Goal: Information Seeking & Learning: Learn about a topic

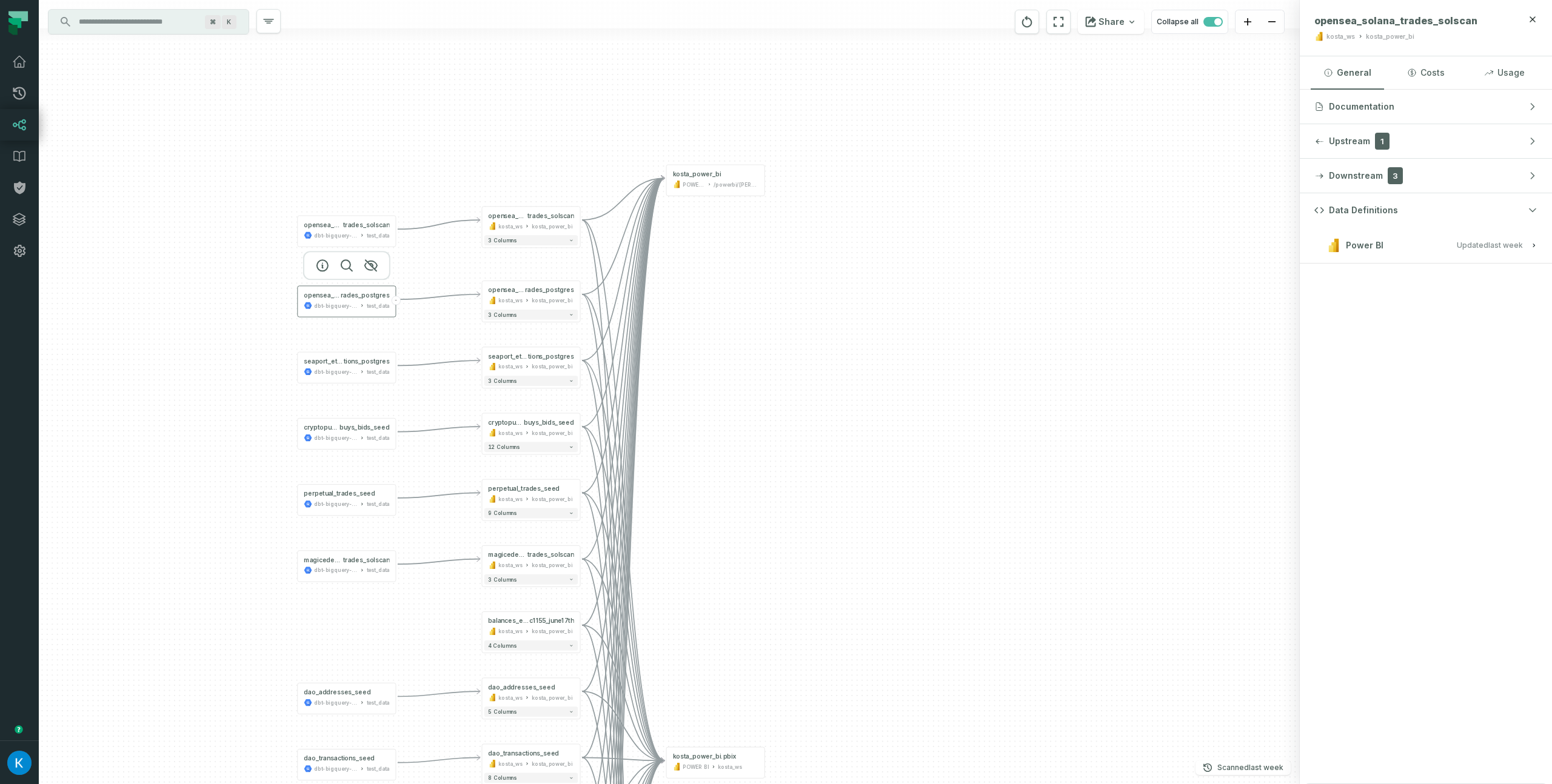
click at [323, 303] on div "dbt-bigquery-foundational" at bounding box center [335, 306] width 43 height 8
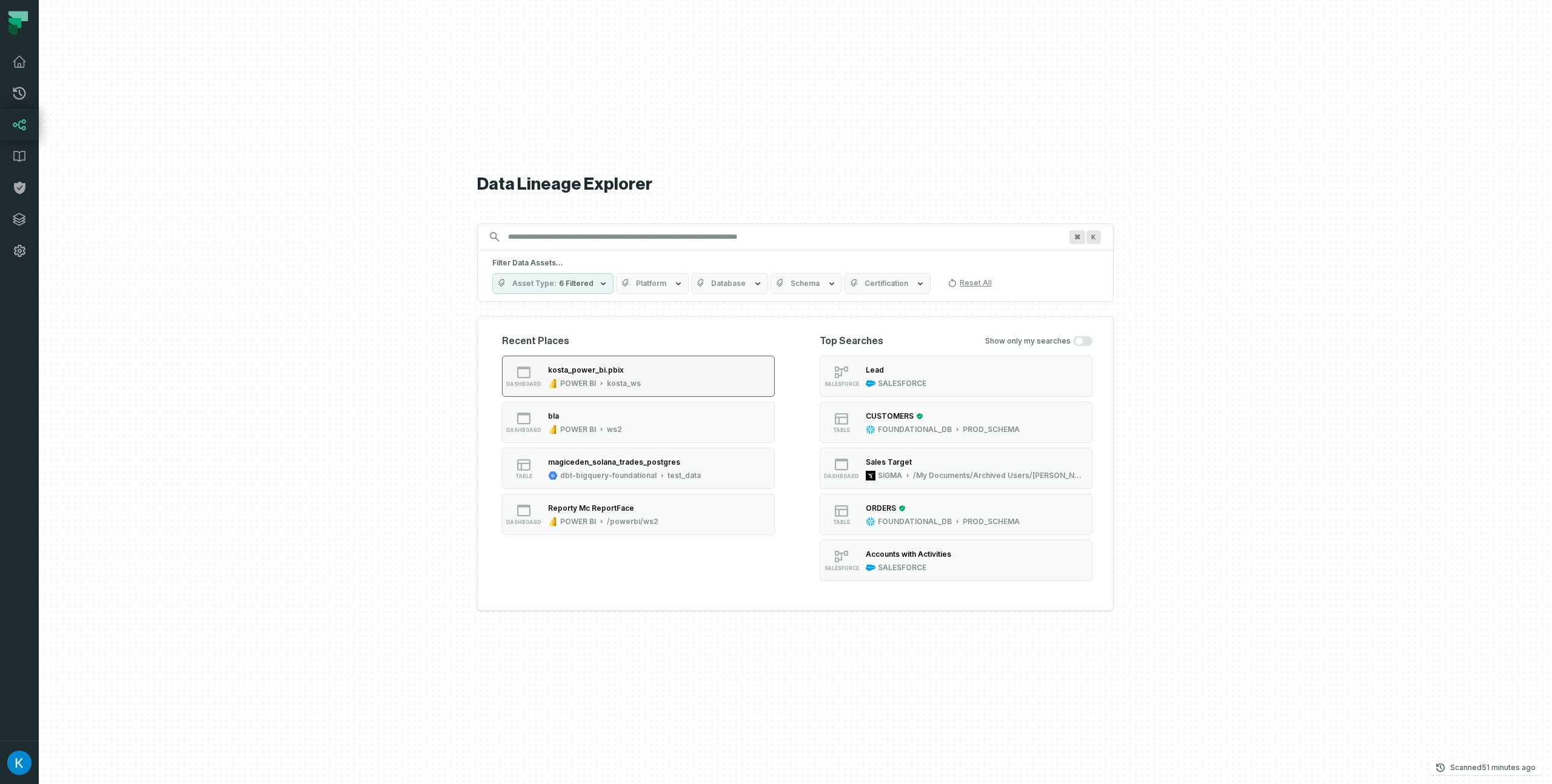
click at [599, 380] on icon "button" at bounding box center [601, 383] width 6 height 6
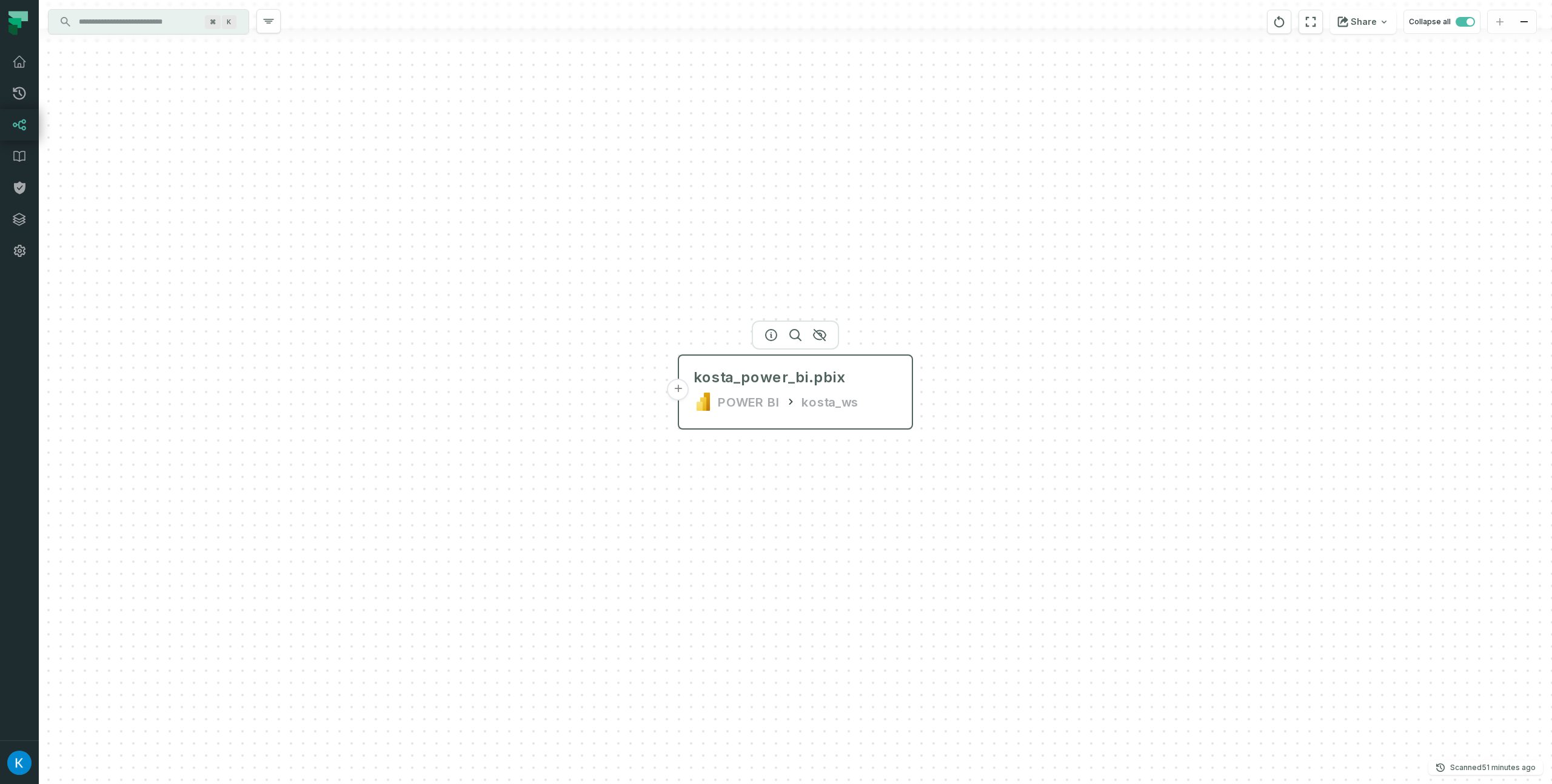
click at [681, 389] on button "+" at bounding box center [678, 390] width 22 height 22
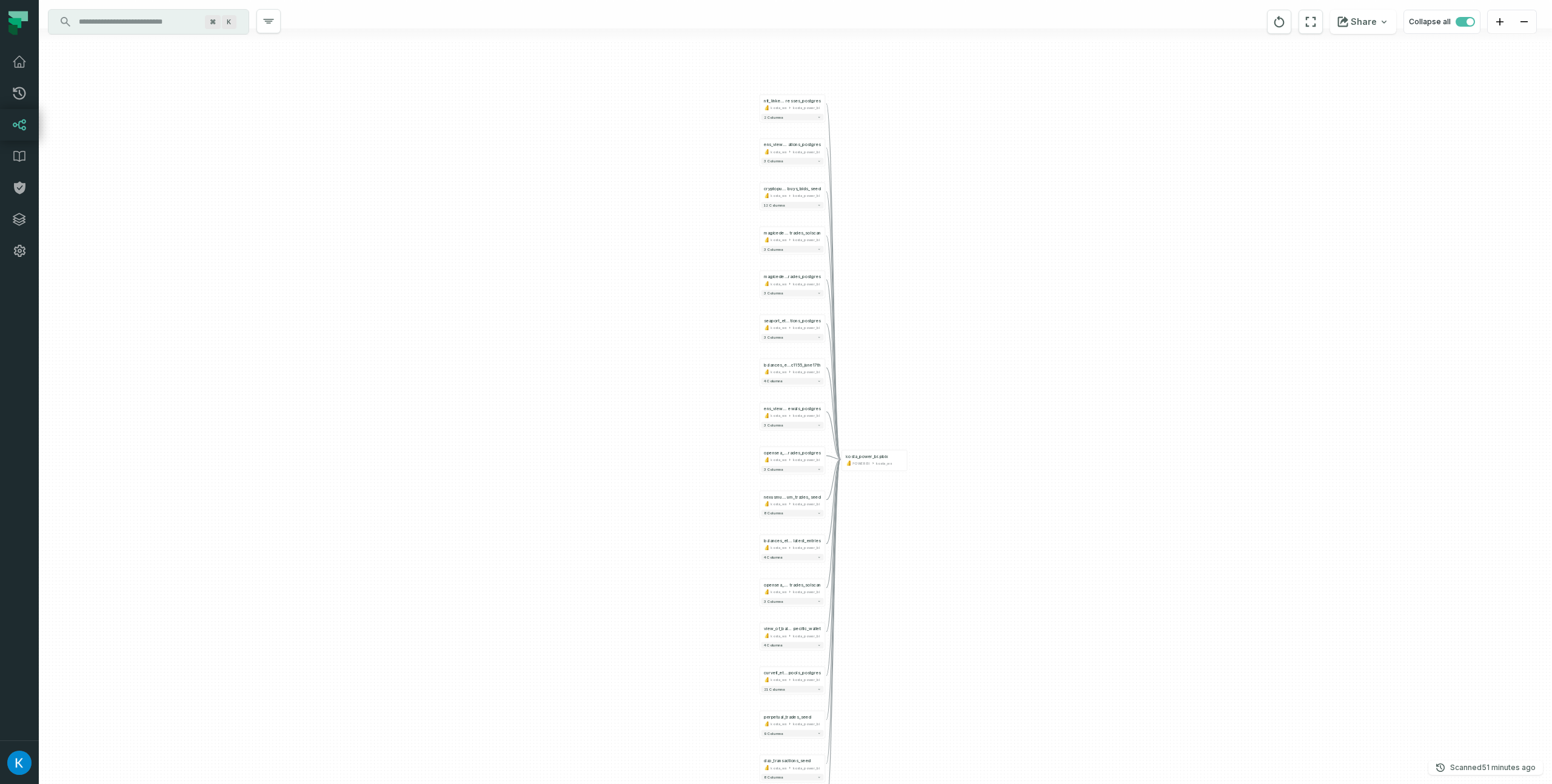
drag, startPoint x: 505, startPoint y: 385, endPoint x: 571, endPoint y: 382, distance: 66.1
click at [504, 382] on div "+ nft_linked_add resses_postgres kosta_ws kosta_power_bi + 2 columns + ens_view…" at bounding box center [795, 392] width 1513 height 784
click at [760, 408] on button "+" at bounding box center [759, 409] width 6 height 6
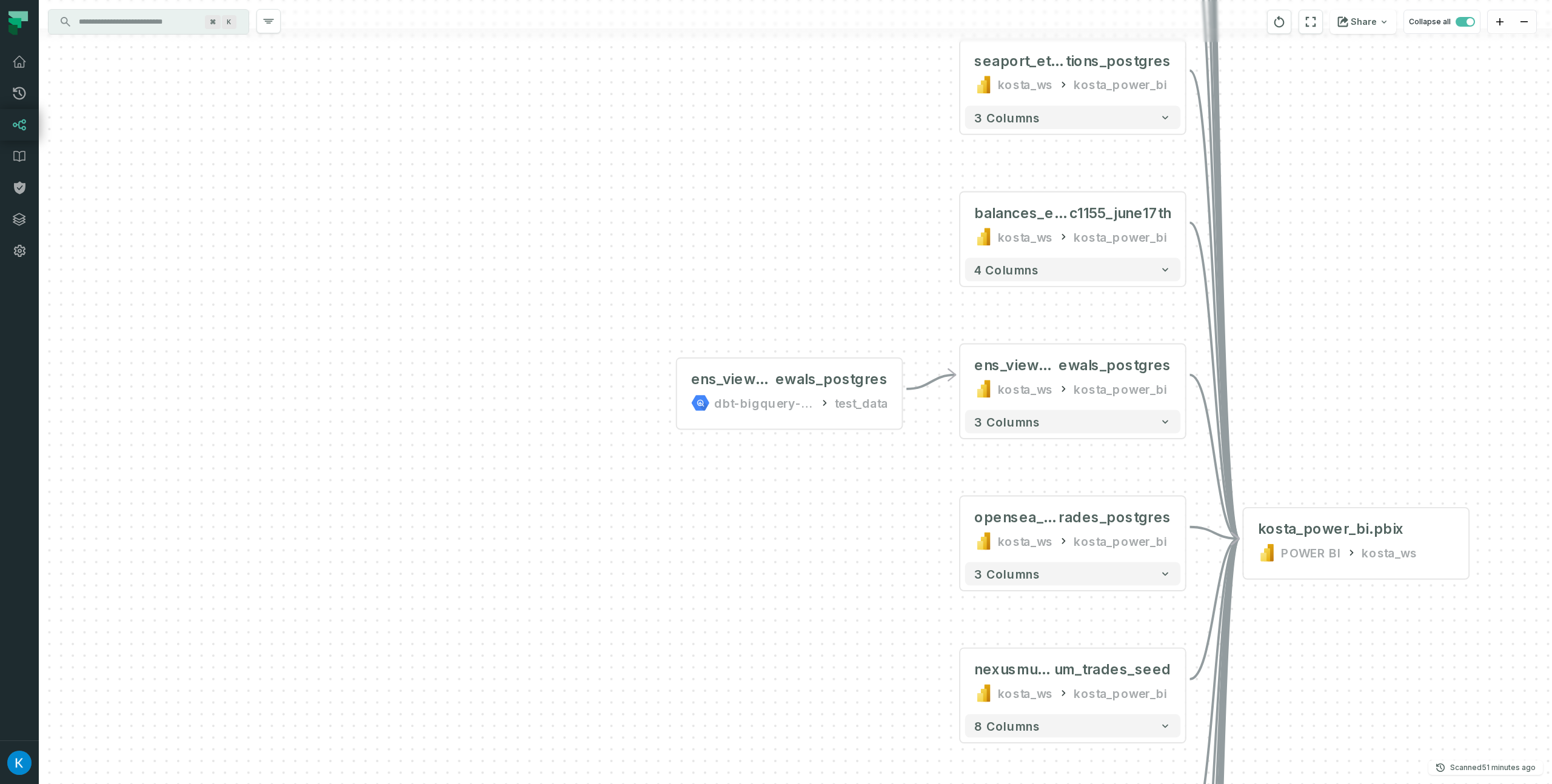
drag, startPoint x: 650, startPoint y: 409, endPoint x: 562, endPoint y: 392, distance: 89.6
click at [561, 393] on div "ens_view_ren ewals_postgres dbt-bigquery-foundational test_data - + nft_linked_…" at bounding box center [795, 392] width 1513 height 784
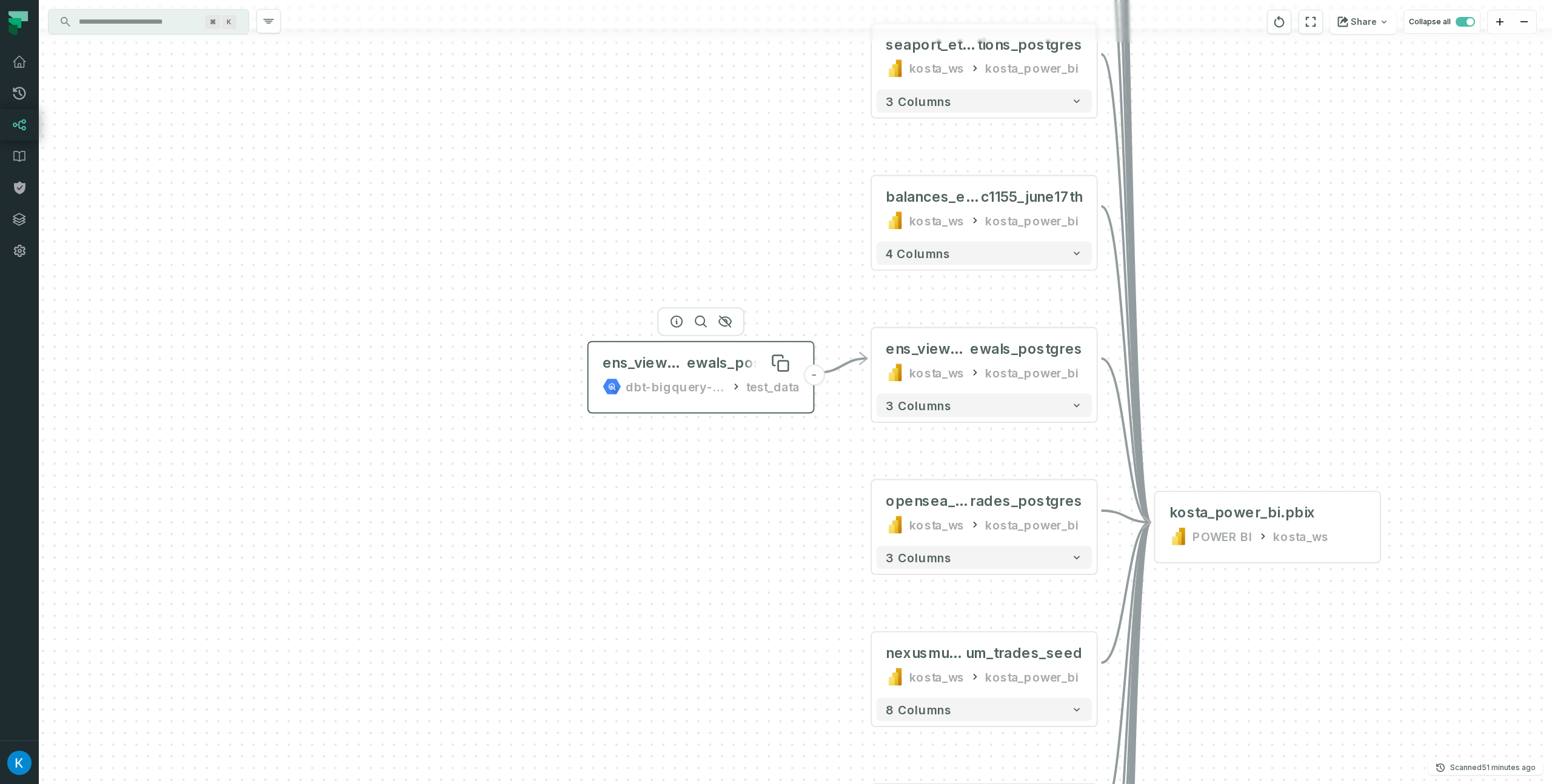
click at [663, 370] on span "ens_view_ren" at bounding box center [645, 363] width 84 height 19
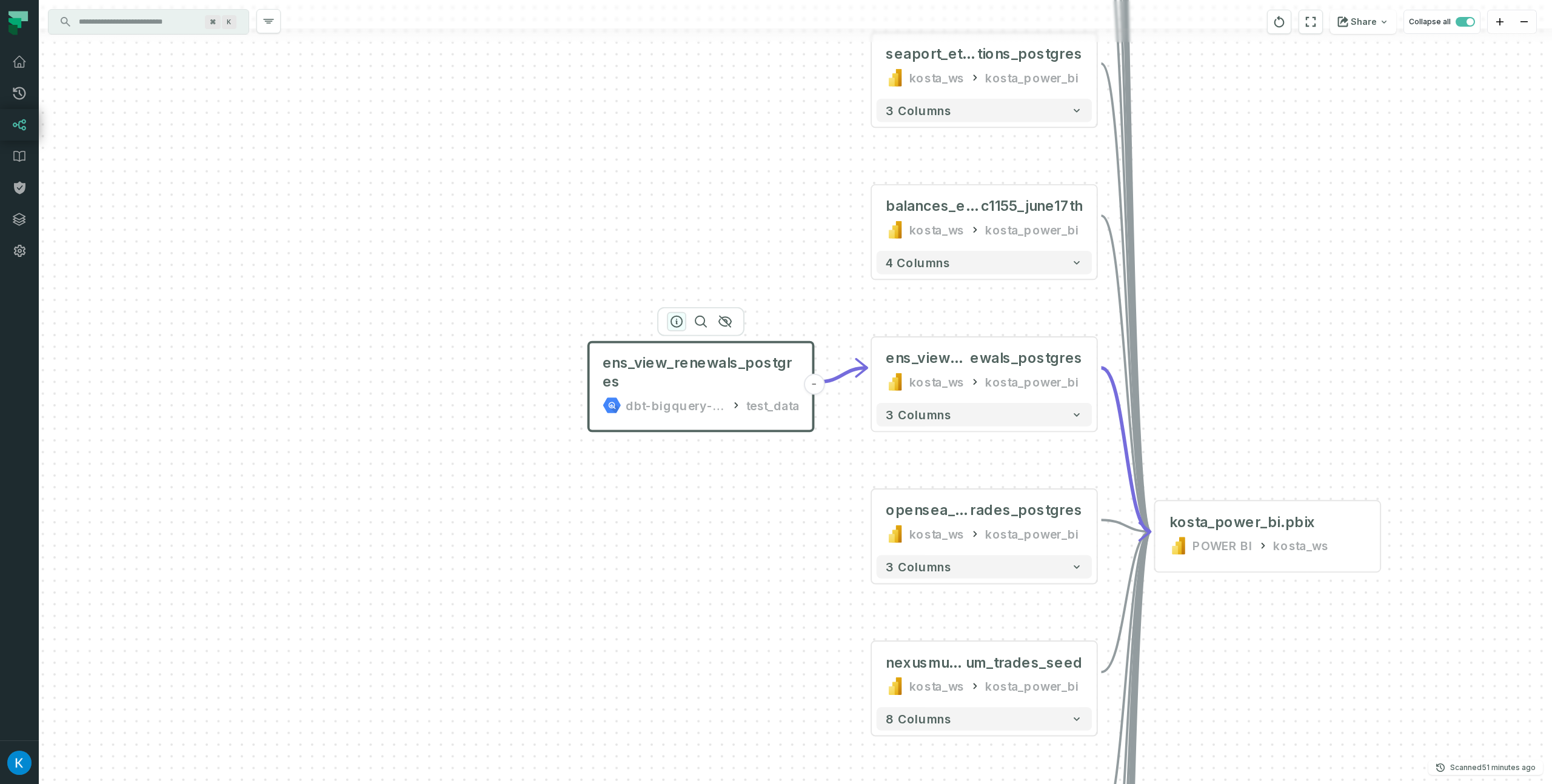
click at [672, 323] on icon "button" at bounding box center [677, 322] width 11 height 11
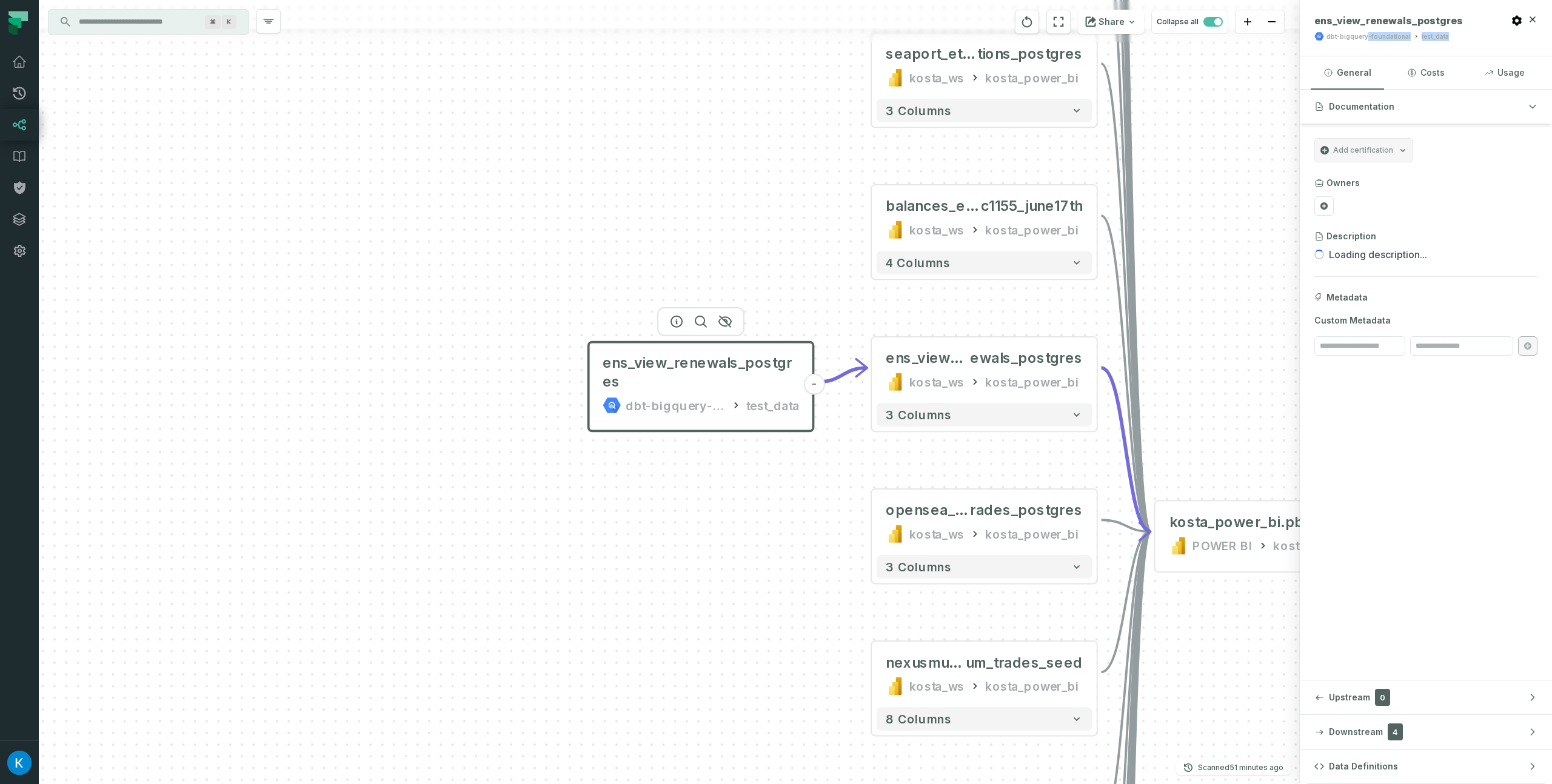
drag, startPoint x: 1444, startPoint y: 38, endPoint x: 1364, endPoint y: 38, distance: 80.0
click at [1364, 38] on div "dbt-bigquery-foundational test_data" at bounding box center [1404, 36] width 179 height 10
click at [1372, 39] on div "dbt-bigquery-foundational" at bounding box center [1369, 36] width 84 height 9
click at [789, 164] on div "ens_view_renewals_postgres dbt-bigquery-foundational test_data - + nft_linked_a…" at bounding box center [669, 392] width 1261 height 784
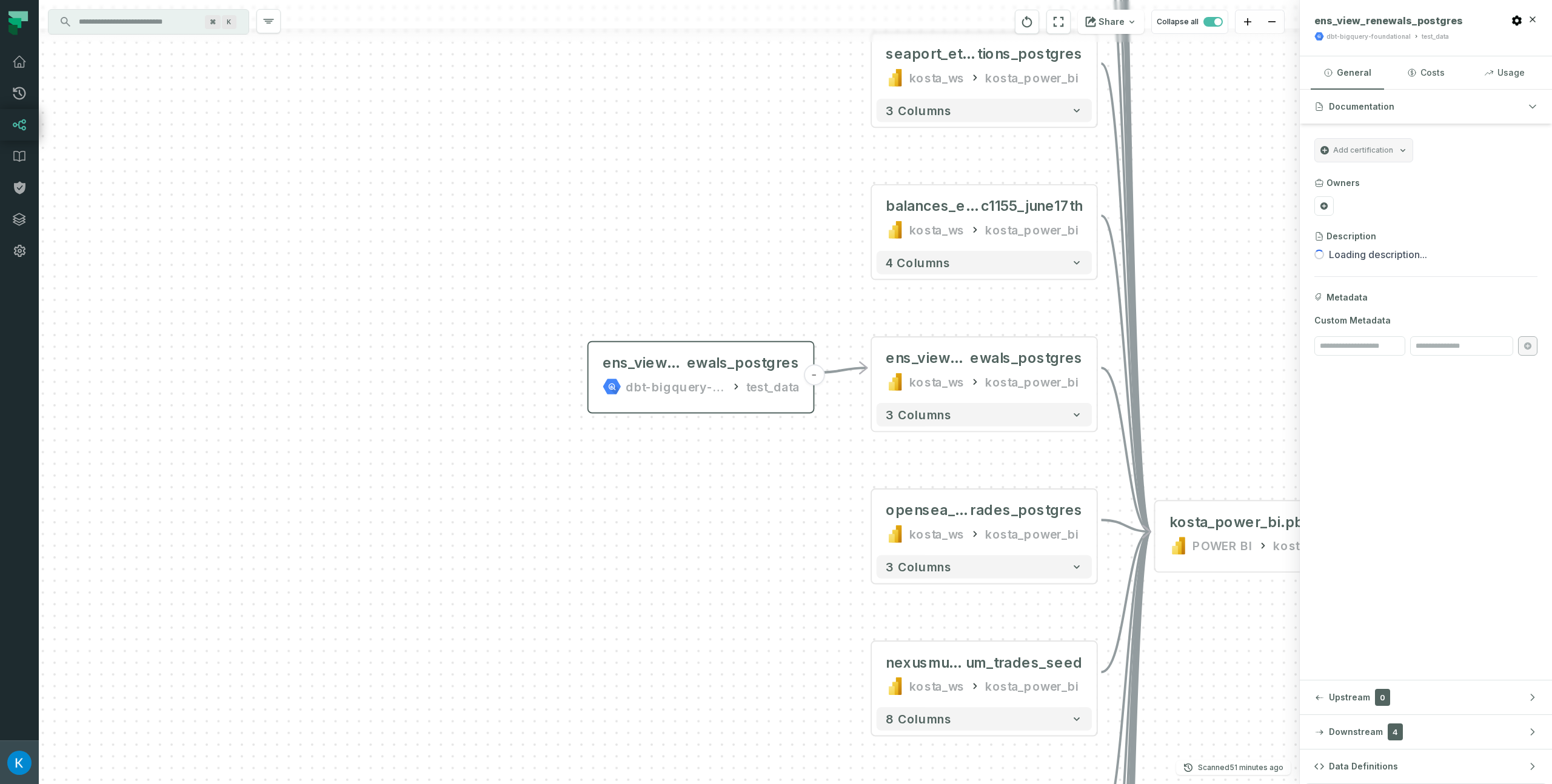
click at [8, 755] on button "Kosta Shougaev (Foundational Data) kosta@foundational.io" at bounding box center [19, 762] width 39 height 43
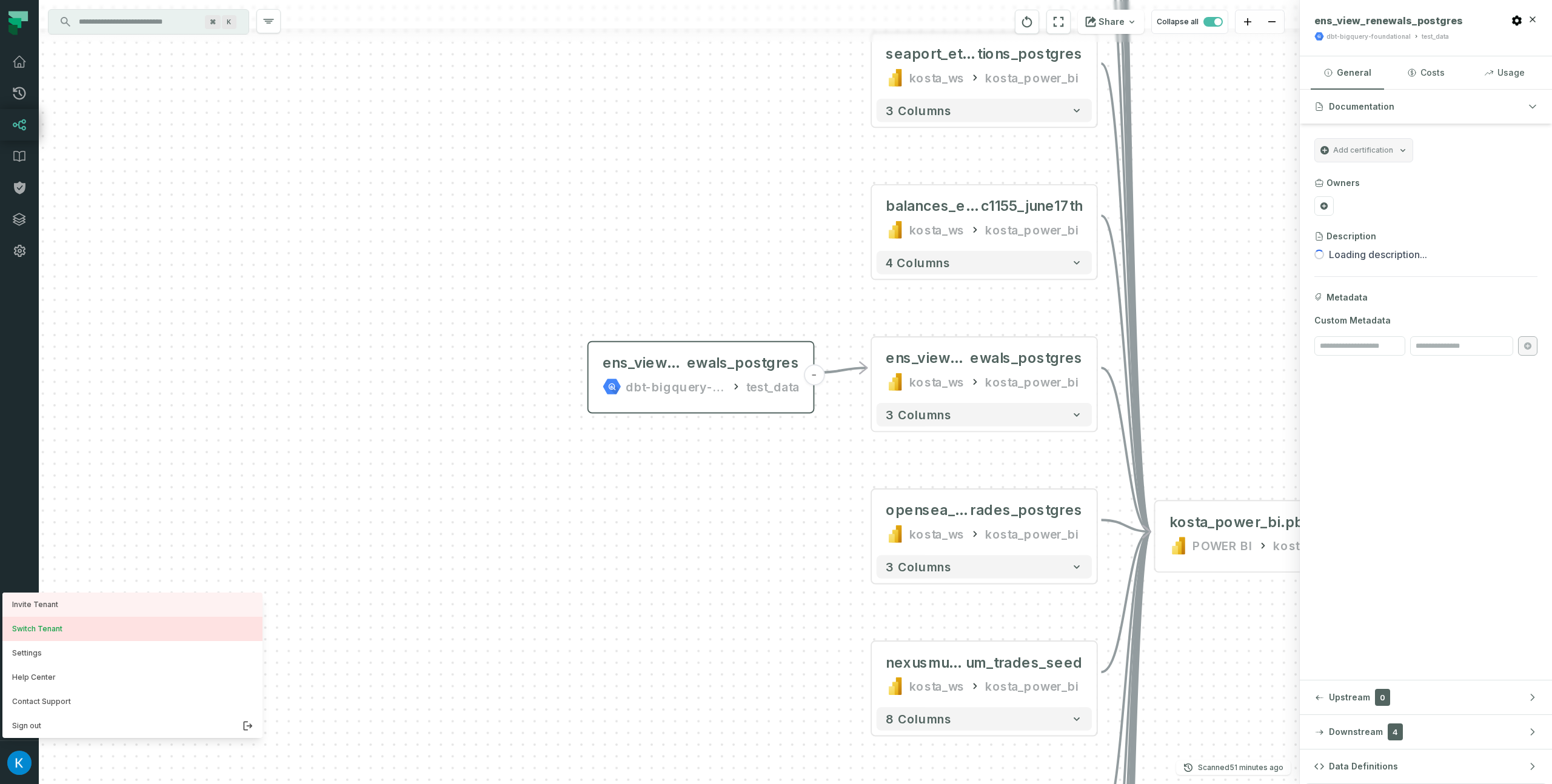
click at [83, 632] on button "Switch Tenant" at bounding box center [133, 629] width 260 height 24
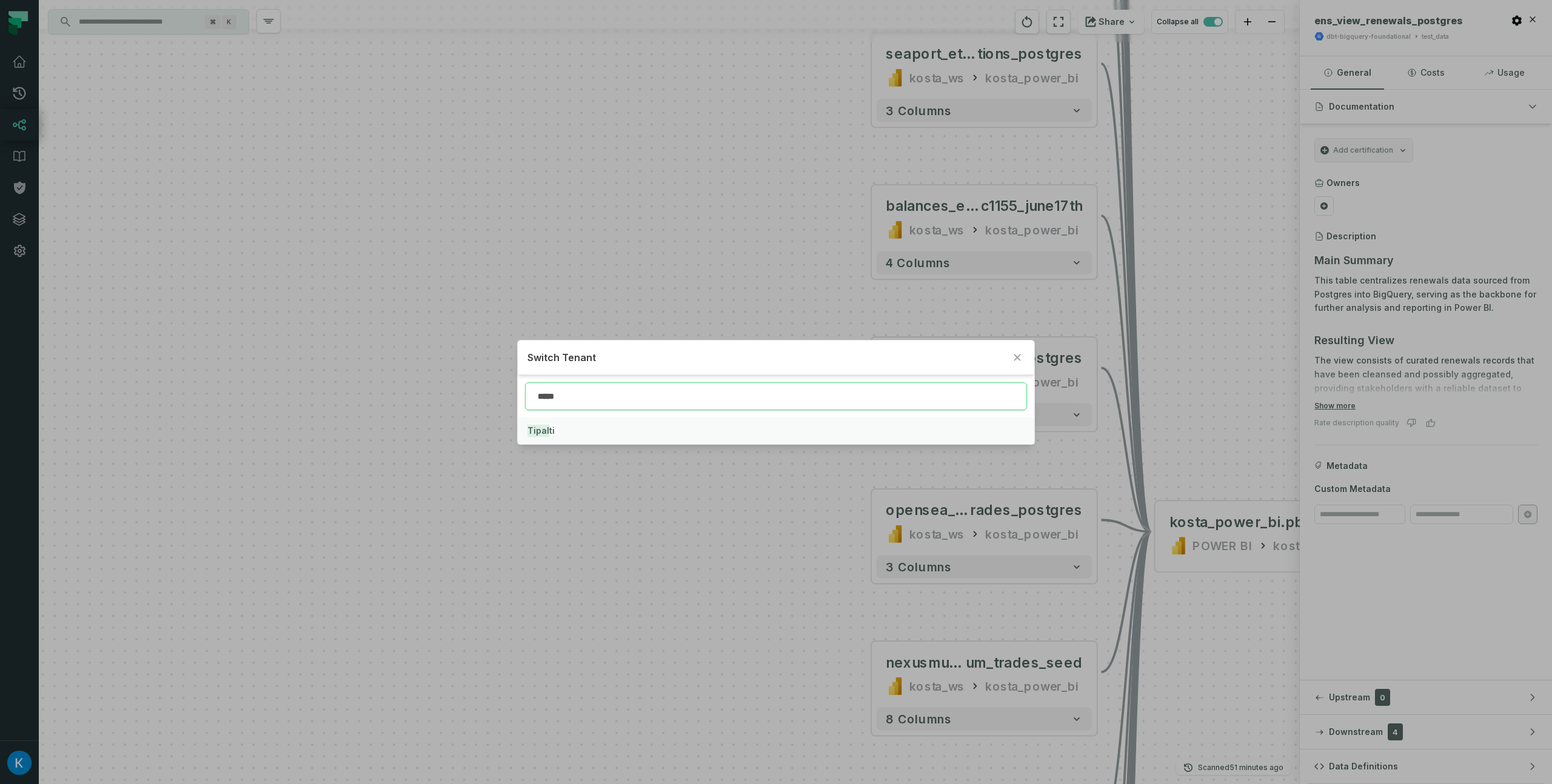
type input "*****"
click at [619, 440] on button "Tipal ti" at bounding box center [775, 431] width 516 height 26
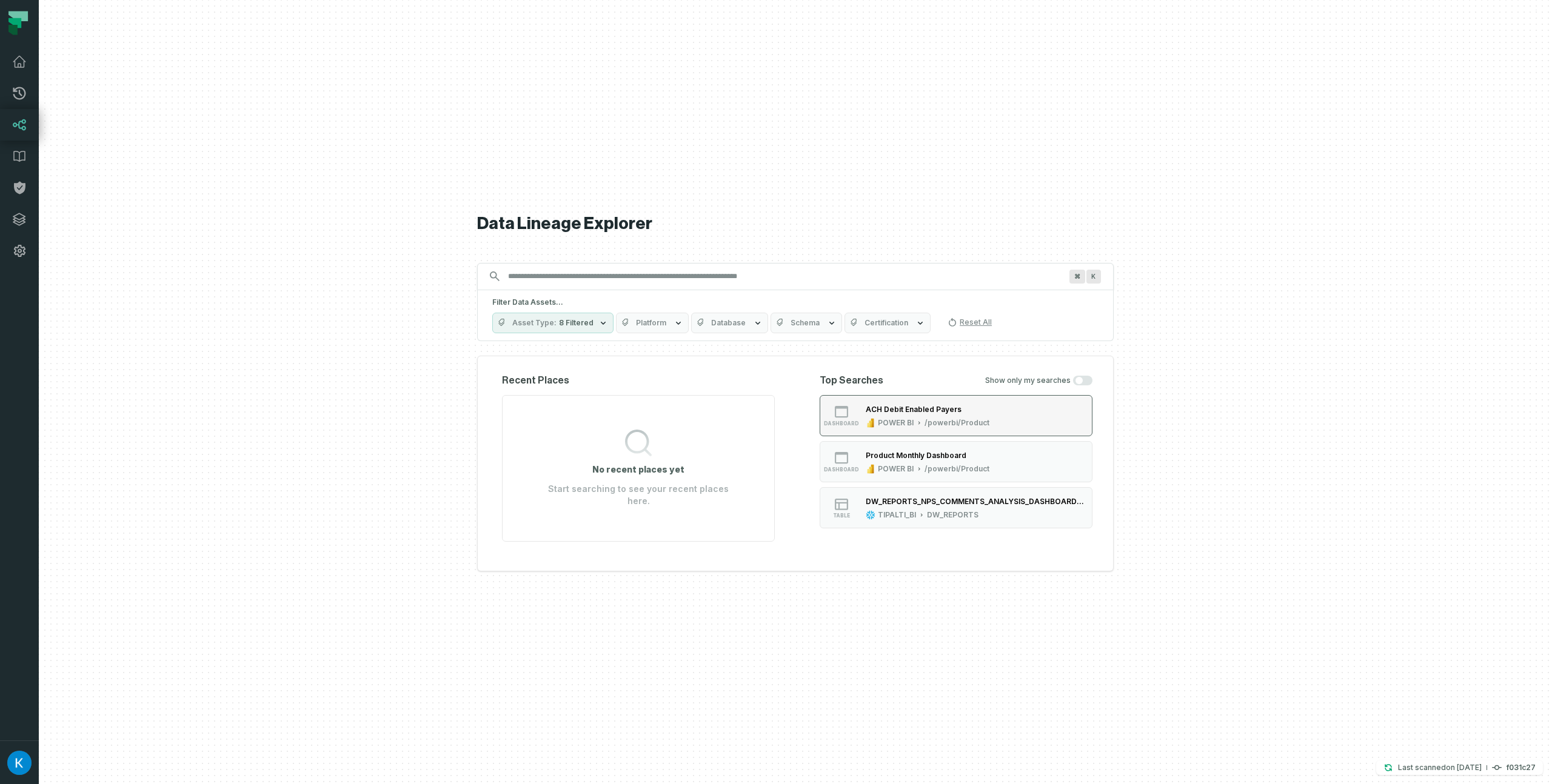
click at [911, 428] on div "POWER BI" at bounding box center [896, 423] width 36 height 10
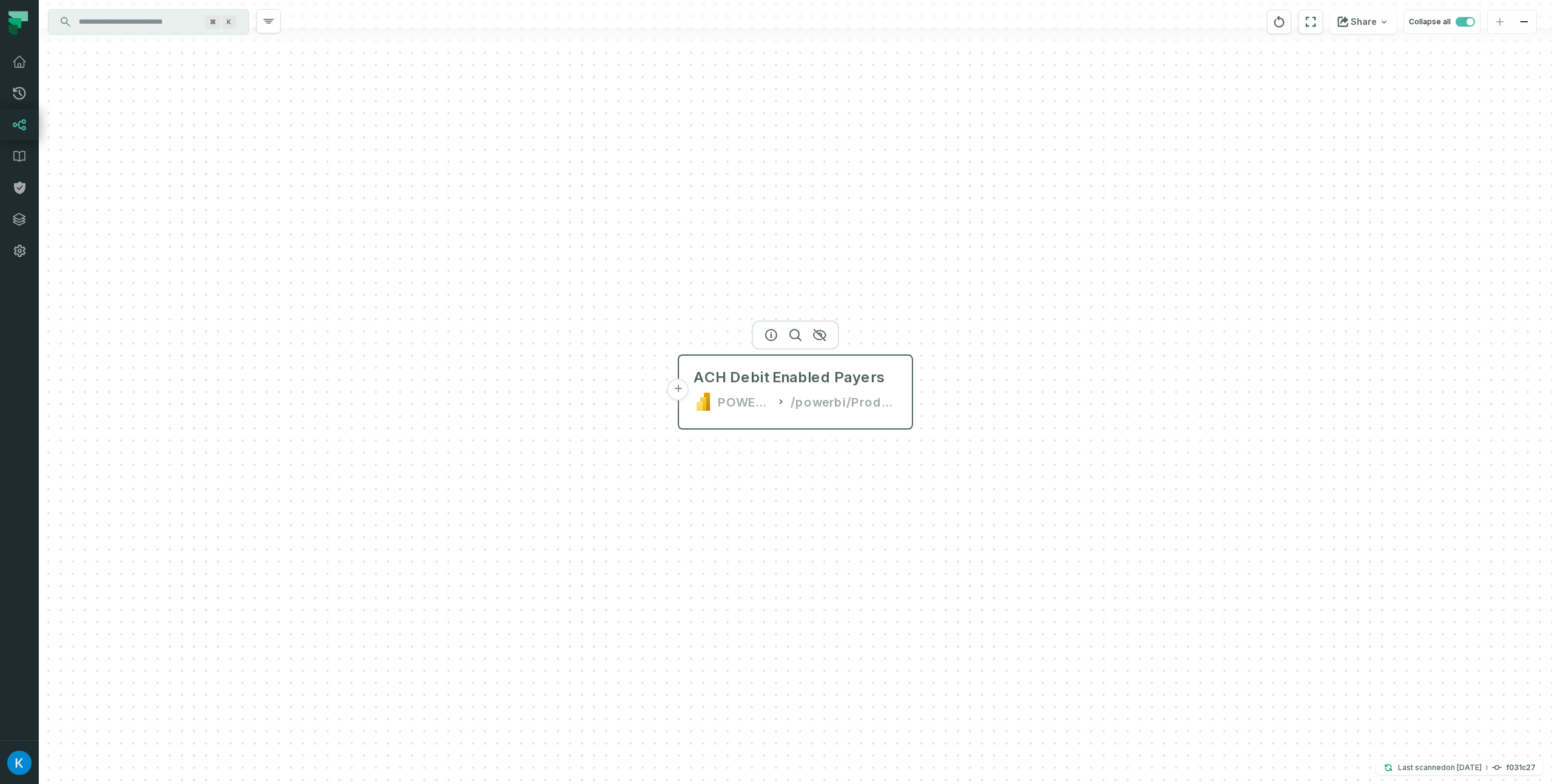
click at [677, 394] on button "+" at bounding box center [678, 390] width 22 height 22
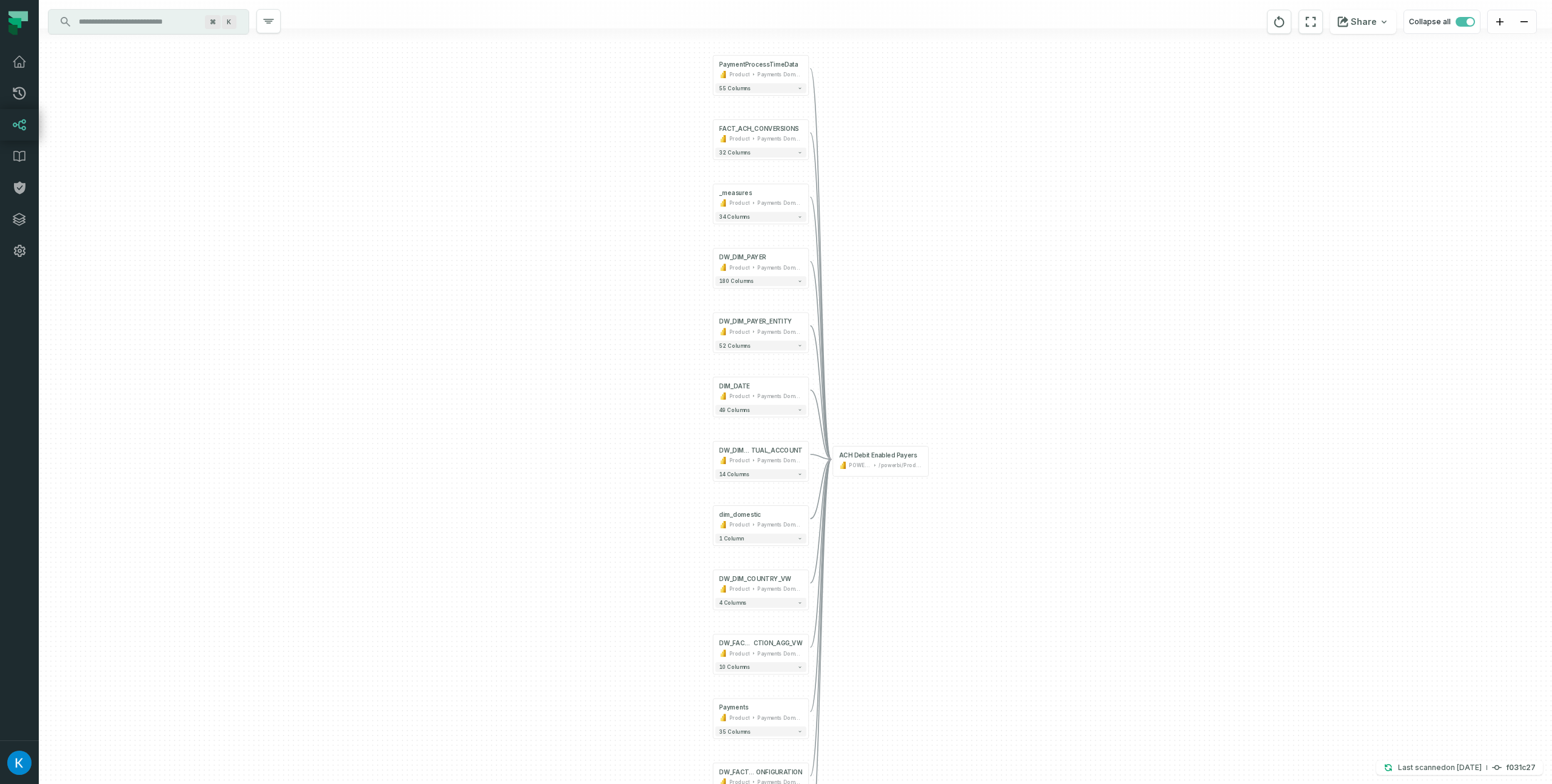
drag, startPoint x: 542, startPoint y: 411, endPoint x: 564, endPoint y: 410, distance: 22.0
click at [543, 410] on div "+ PaymentProcessTimeData Product Payments Domain Exploration + 55 columns + FAC…" at bounding box center [795, 392] width 1513 height 784
click at [716, 455] on button "+" at bounding box center [713, 455] width 9 height 9
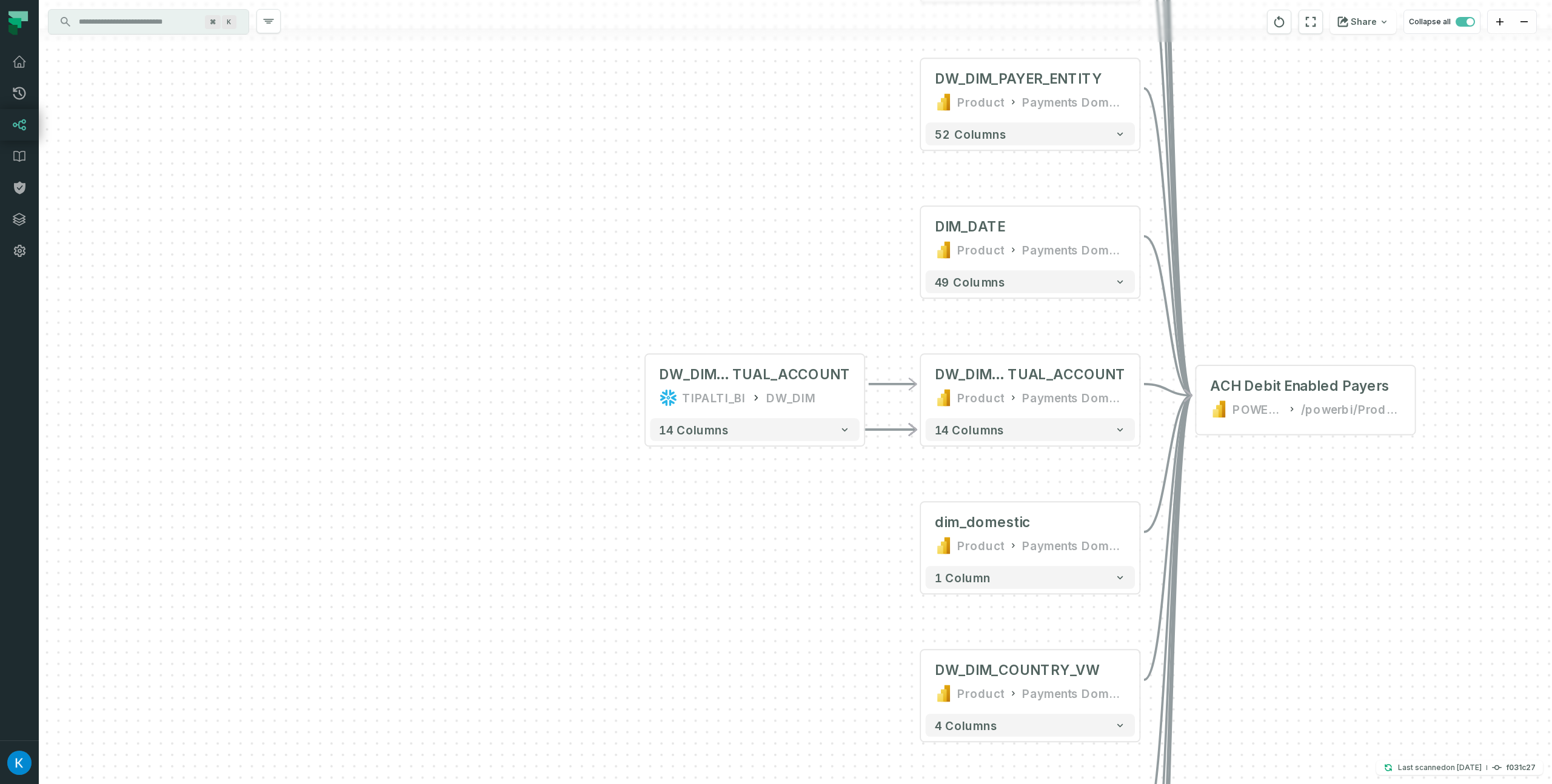
drag, startPoint x: 582, startPoint y: 435, endPoint x: 599, endPoint y: 434, distance: 17.0
click at [582, 435] on div "+ DW_DIM_VIR TUAL_ACCOUNT TIPALTI_BI DW_DIM + 14 columns + PaymentProcessTimeDa…" at bounding box center [795, 392] width 1513 height 784
click at [740, 395] on div "TIPALTI_BI DW_DIM" at bounding box center [755, 397] width 191 height 18
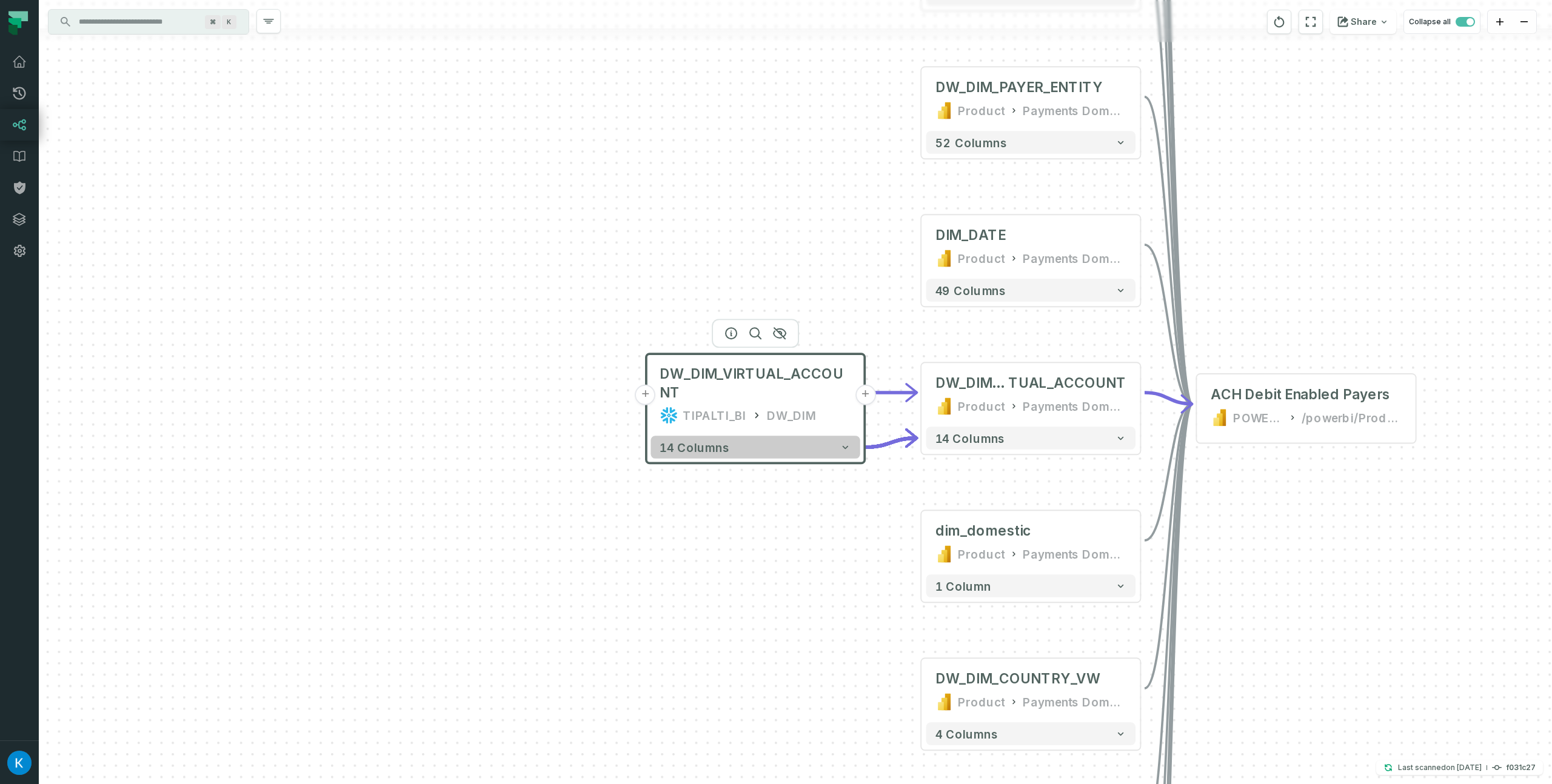
click at [705, 451] on span "14 columns" at bounding box center [694, 448] width 69 height 14
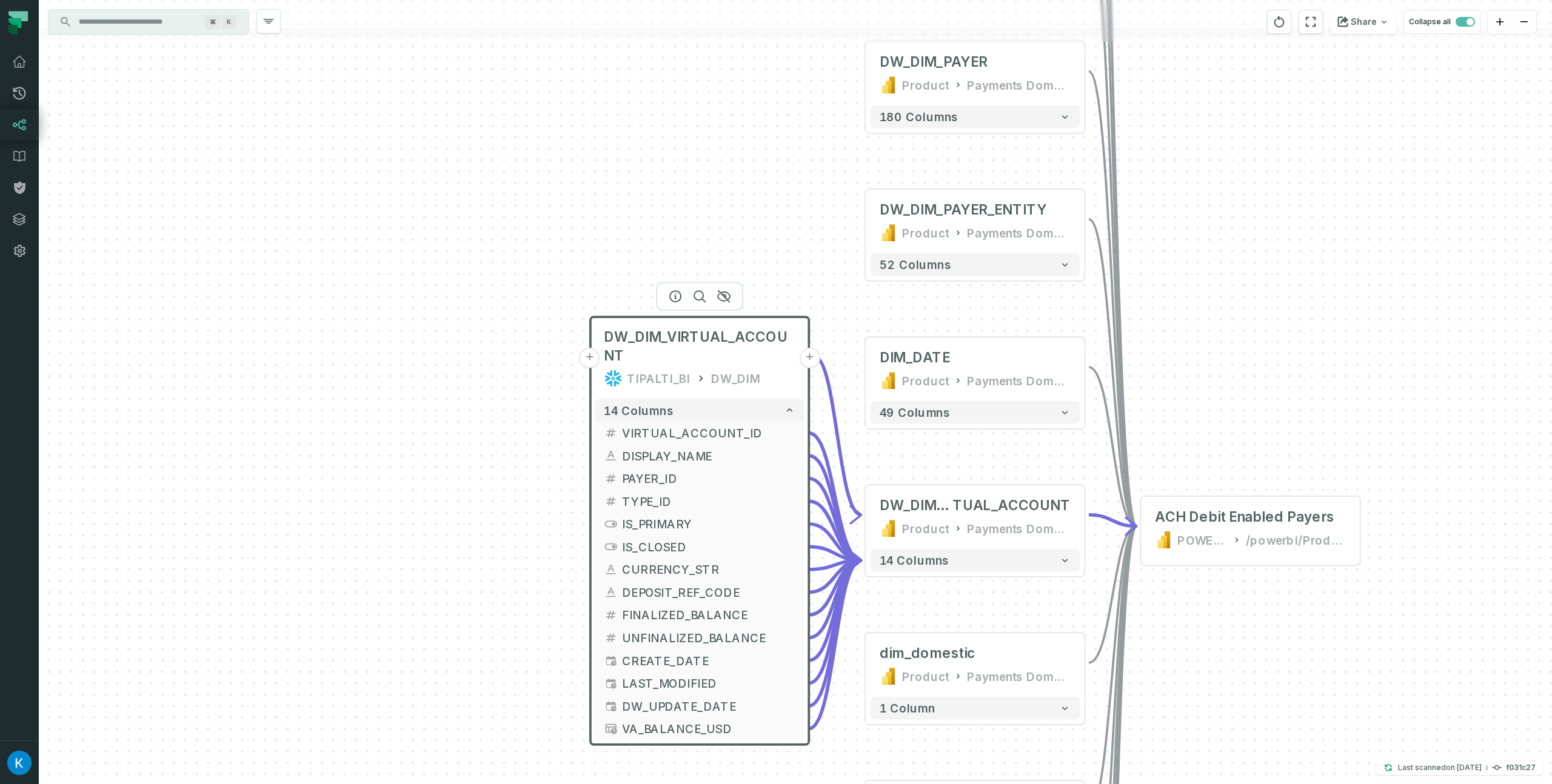
drag, startPoint x: 565, startPoint y: 515, endPoint x: 524, endPoint y: 468, distance: 62.4
click at [512, 476] on div "+ DW_DIM_VIRTUAL_ACCOUNT TIPALTI_BI DW_DIM + 14 columns + VIRTUAL_ACCOUNT_ID + …" at bounding box center [795, 392] width 1513 height 784
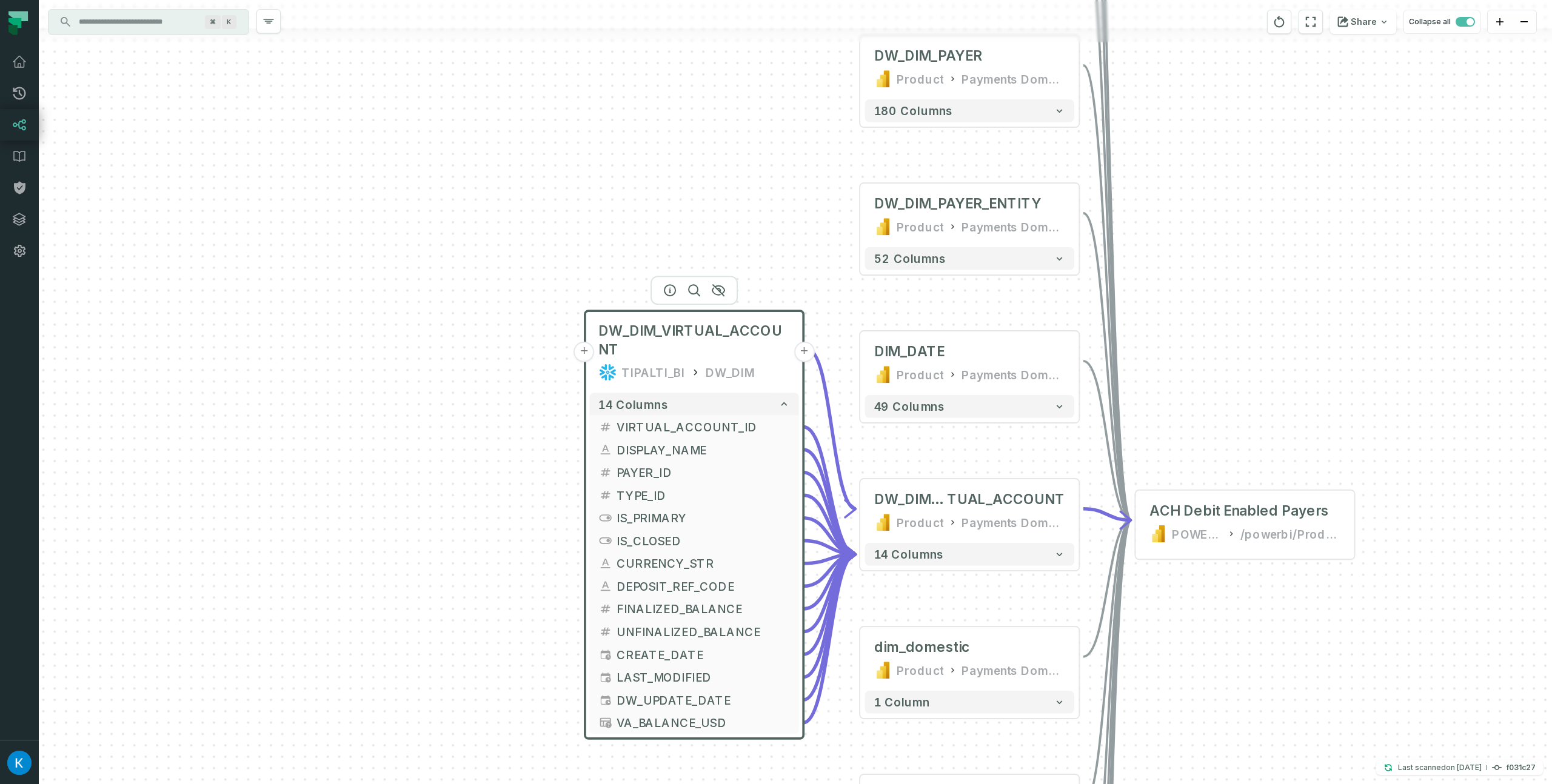
click at [99, 18] on input "Discovery Provider cmdk menu" at bounding box center [137, 22] width 132 height 20
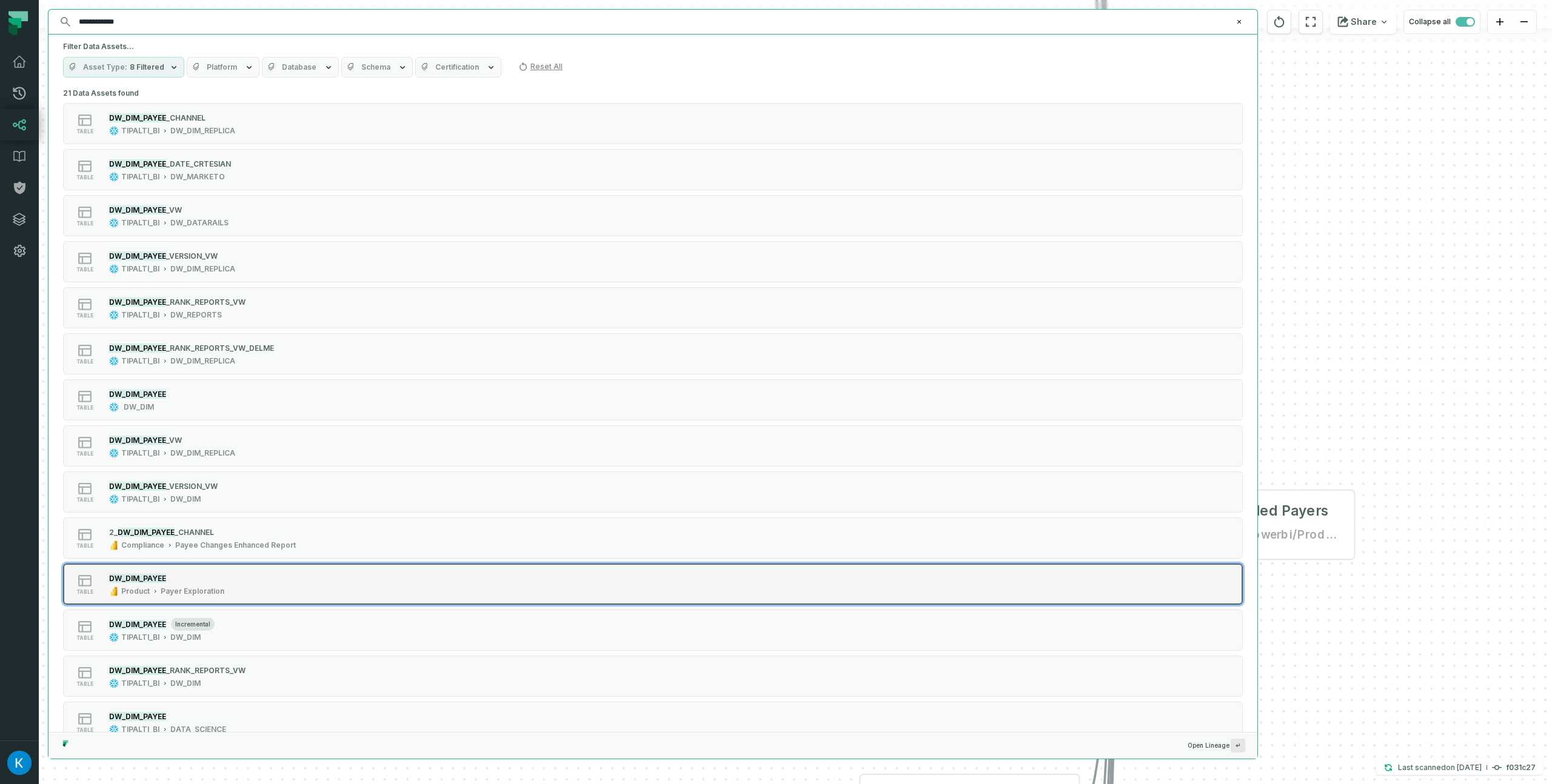
type input "**********"
click at [186, 582] on div "DW_DIM_PAYEE" at bounding box center [167, 578] width 116 height 12
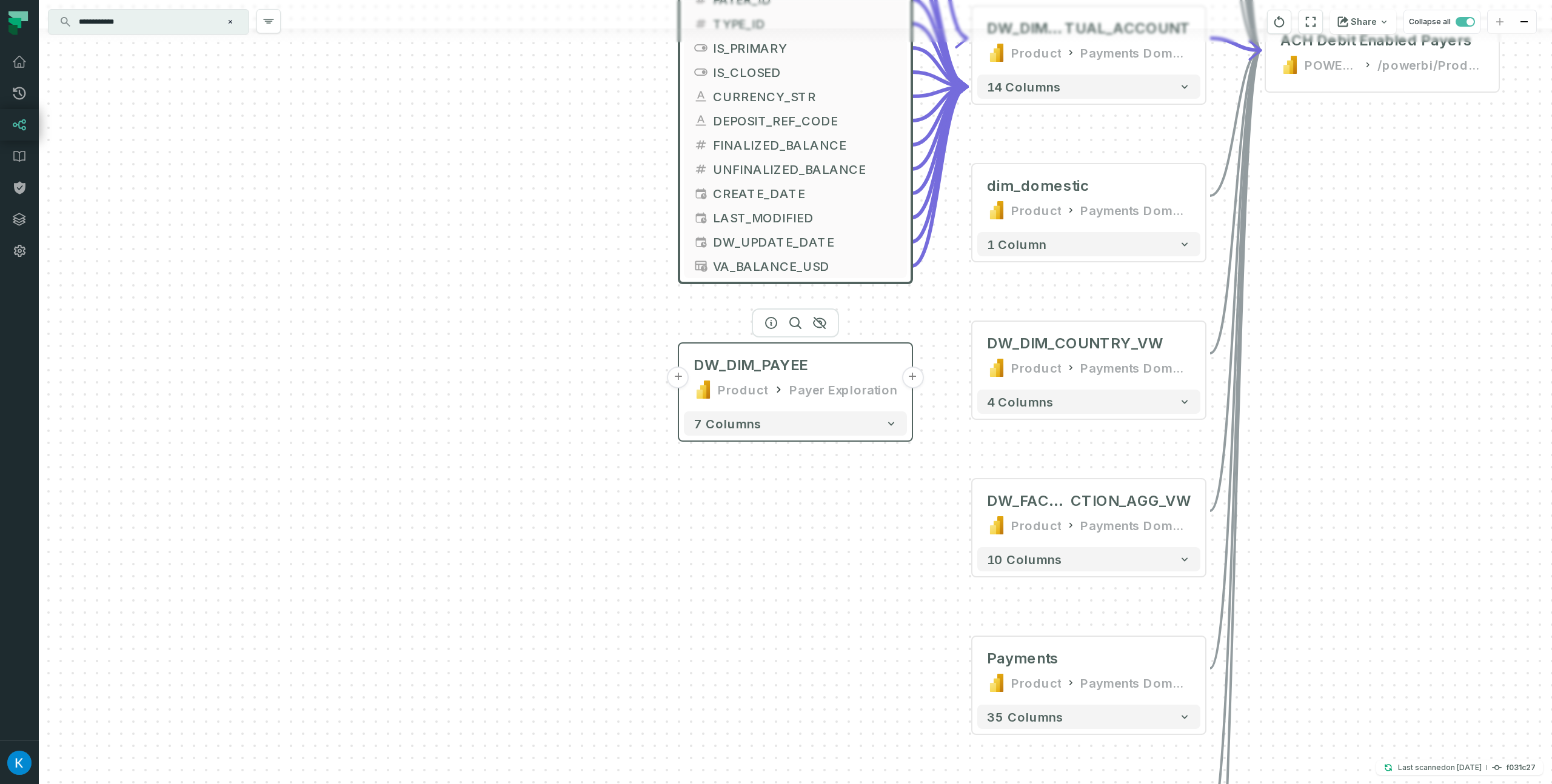
click at [680, 376] on button "+" at bounding box center [678, 378] width 22 height 22
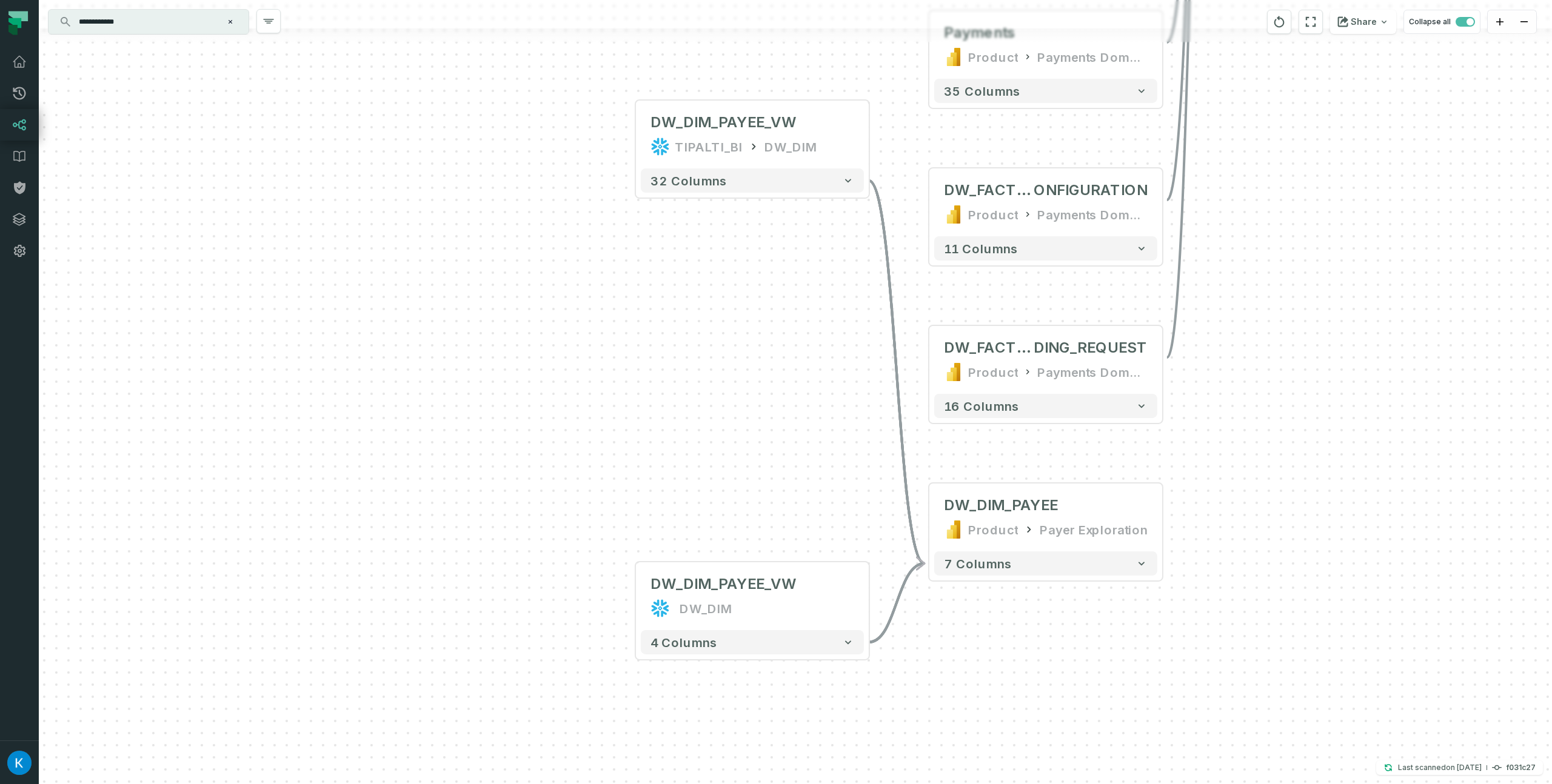
drag, startPoint x: 627, startPoint y: 469, endPoint x: 563, endPoint y: 431, distance: 74.4
click at [563, 426] on div "+ DW_DIM_PAYEE_VW TIPALTI_BI DW_DIM + 32 columns DW_DIM_PAYEE_VW DW_DIM + 4 col…" at bounding box center [795, 392] width 1513 height 784
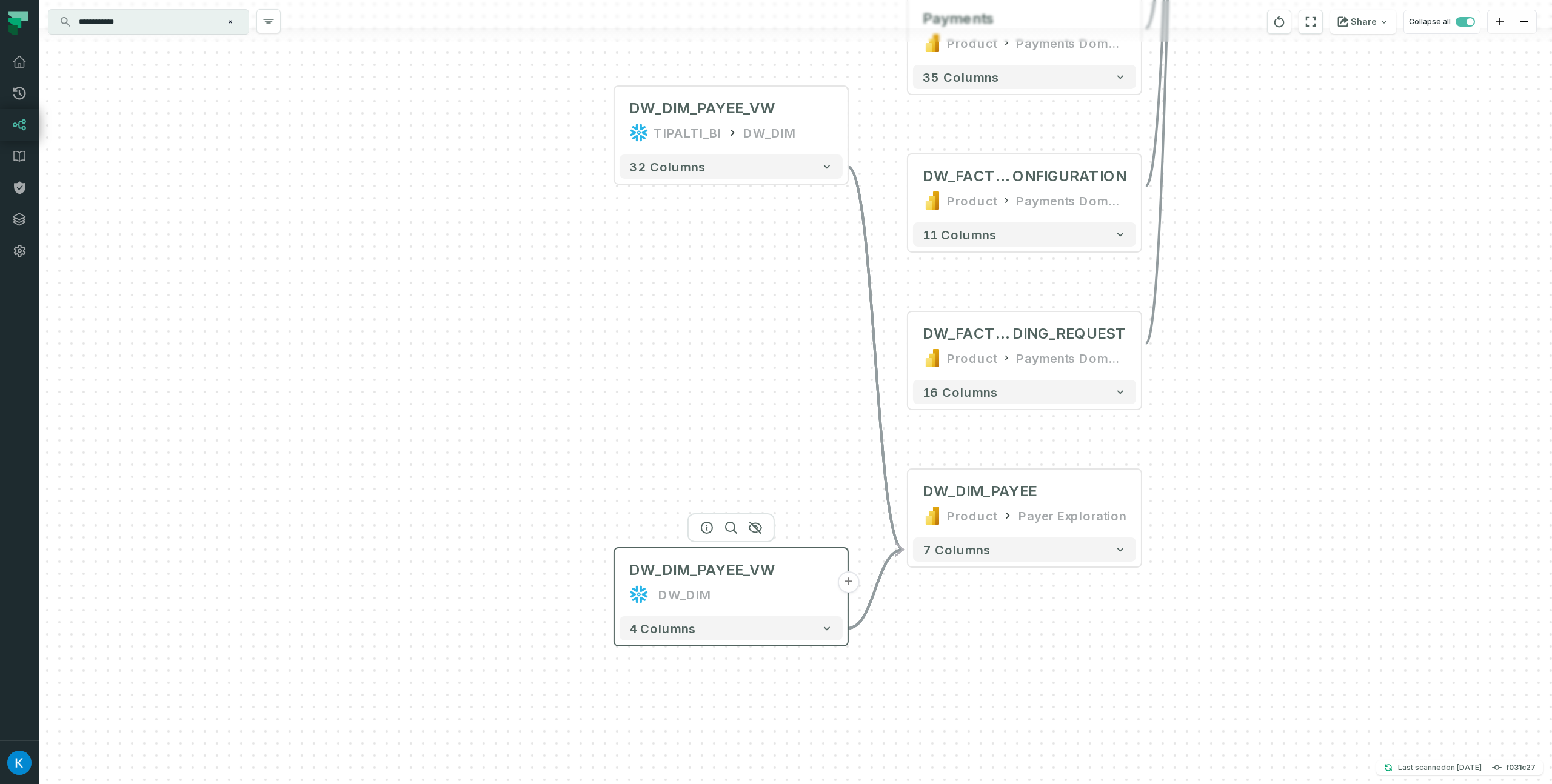
click at [699, 599] on div "DW_DIM" at bounding box center [685, 594] width 54 height 20
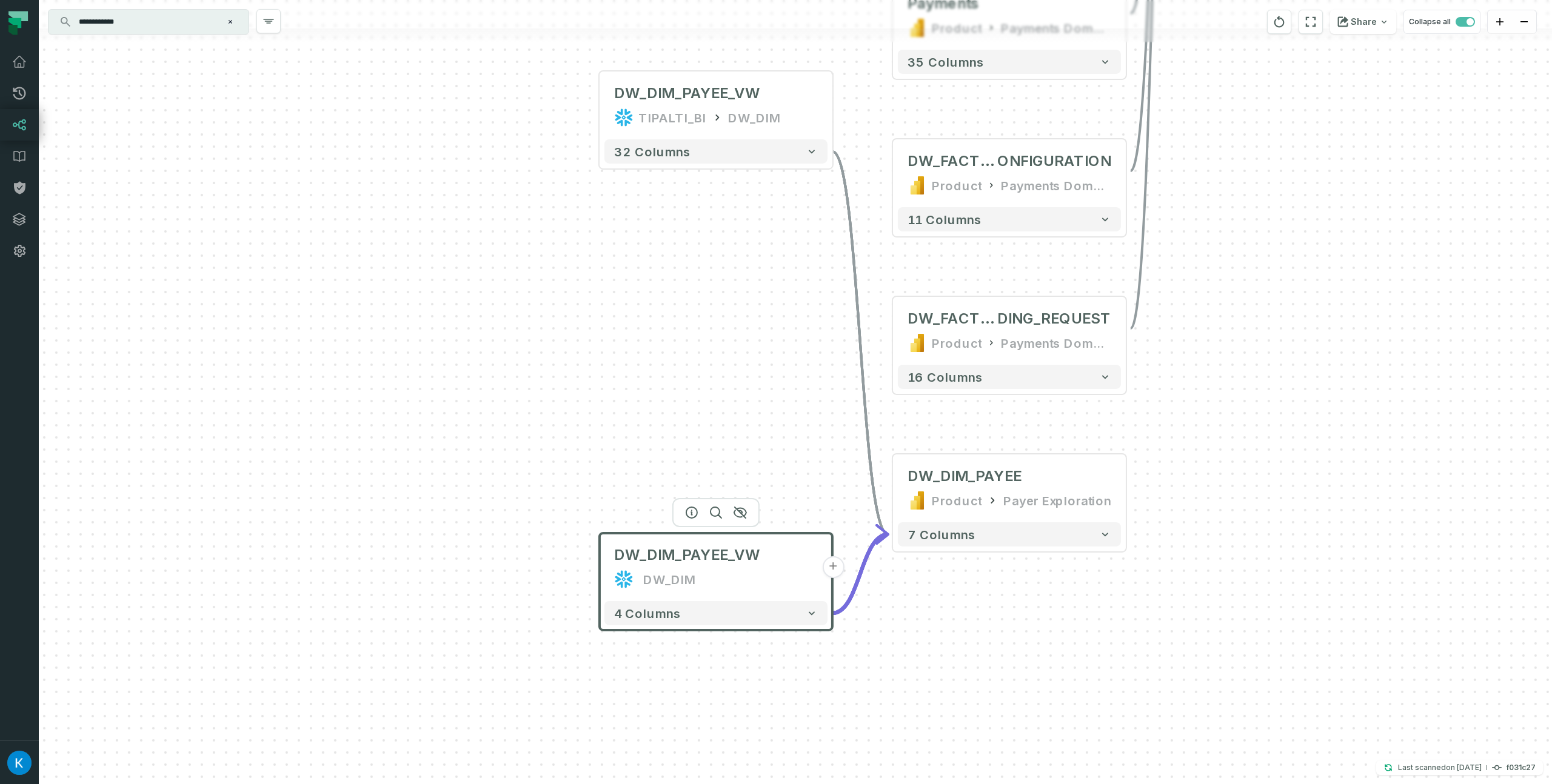
click at [509, 414] on div "+ DW_DIM_PAYEE_VW TIPALTI_BI DW_DIM + 32 columns DW_DIM_PAYEE_VW DW_DIM + 4 col…" at bounding box center [795, 392] width 1513 height 784
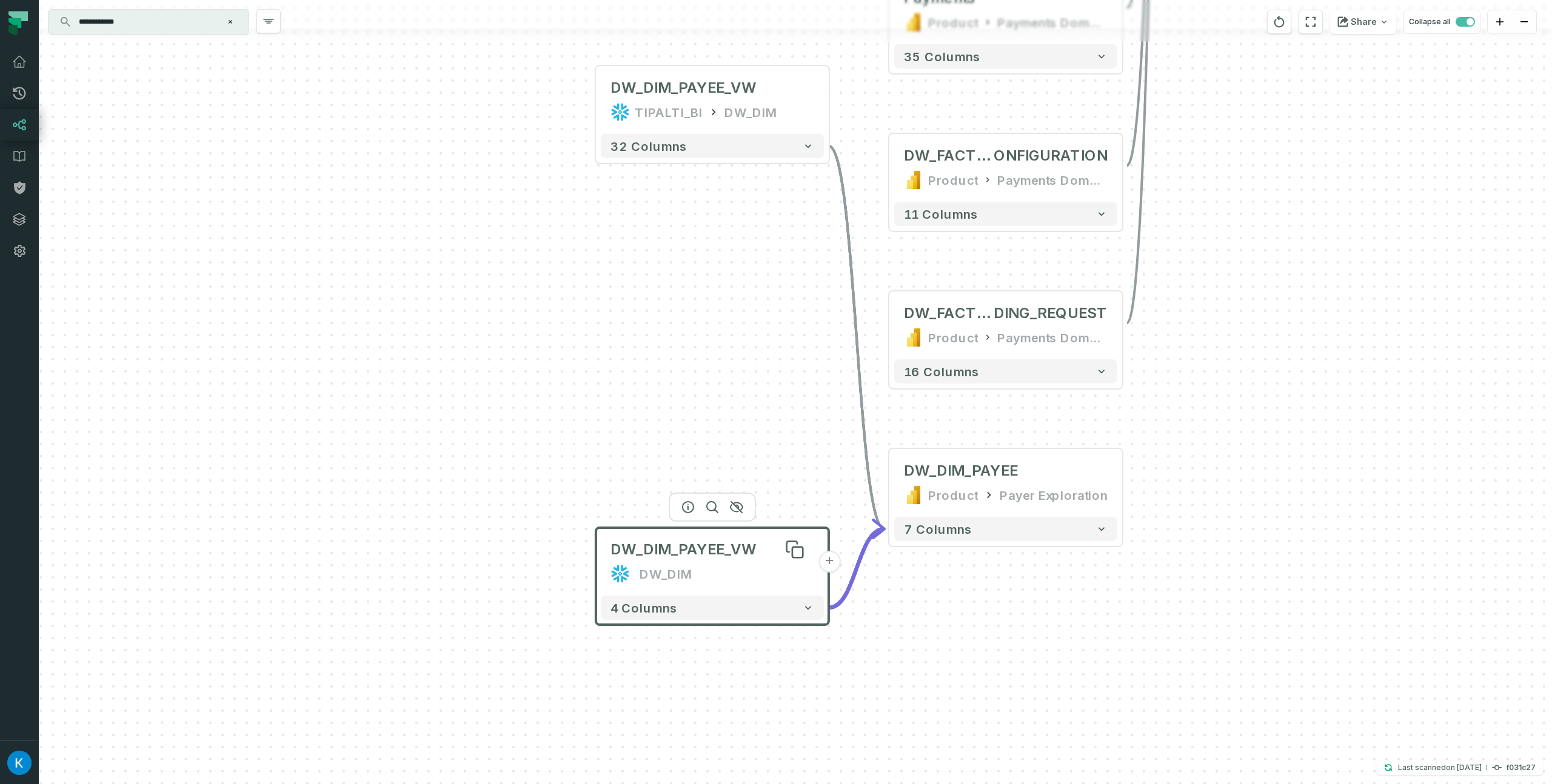
click at [643, 545] on span "DW_DIM_PAYEE_VW" at bounding box center [683, 550] width 145 height 20
click at [688, 505] on icon "button" at bounding box center [688, 507] width 11 height 11
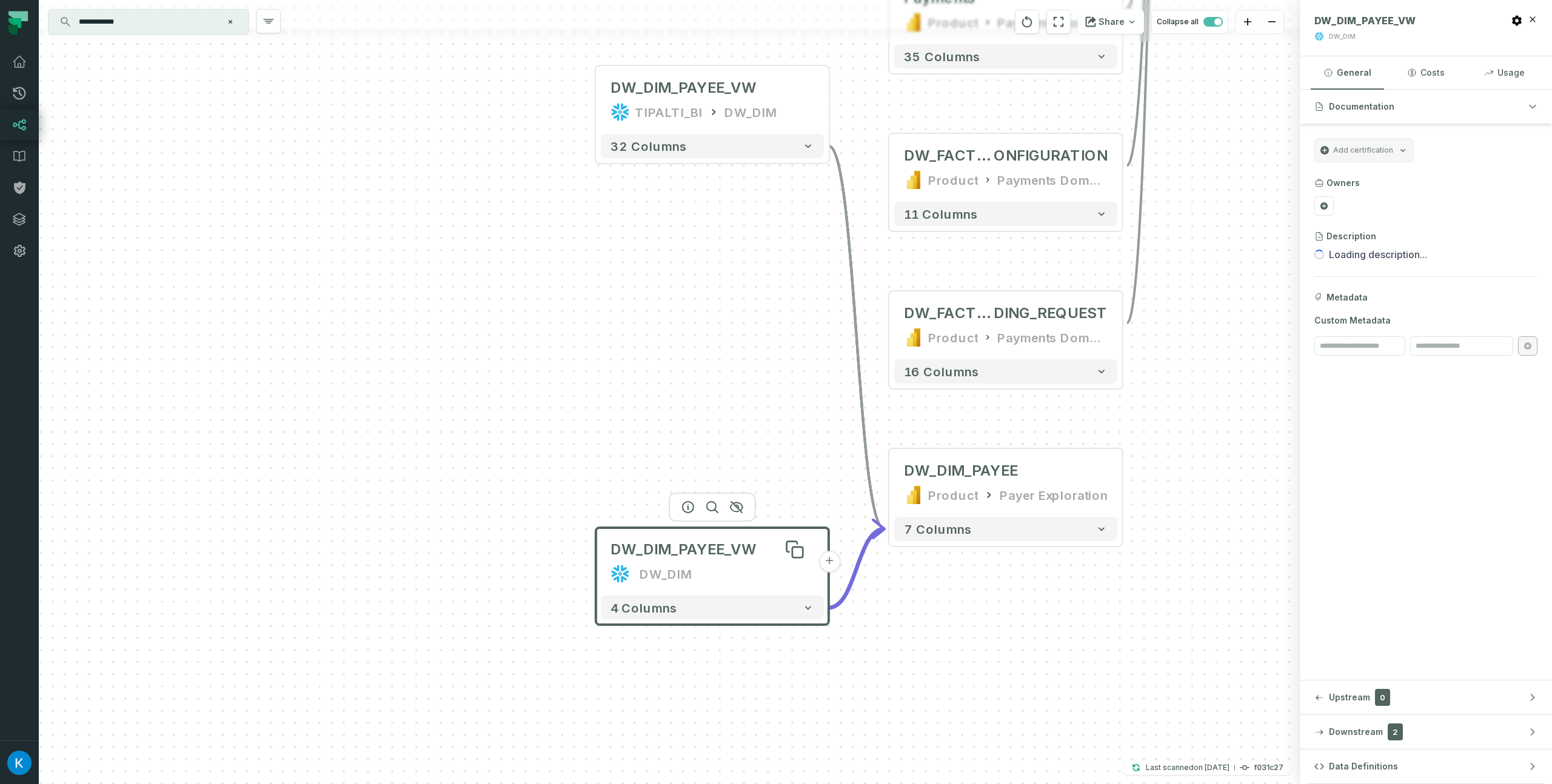
click at [635, 542] on span "DW_DIM_PAYEE_VW" at bounding box center [683, 550] width 145 height 20
click at [685, 559] on span "DW_DIM_PAYEE_VW" at bounding box center [683, 550] width 145 height 20
click at [701, 548] on span "DW_DIM_PAYEE_VW" at bounding box center [683, 550] width 145 height 20
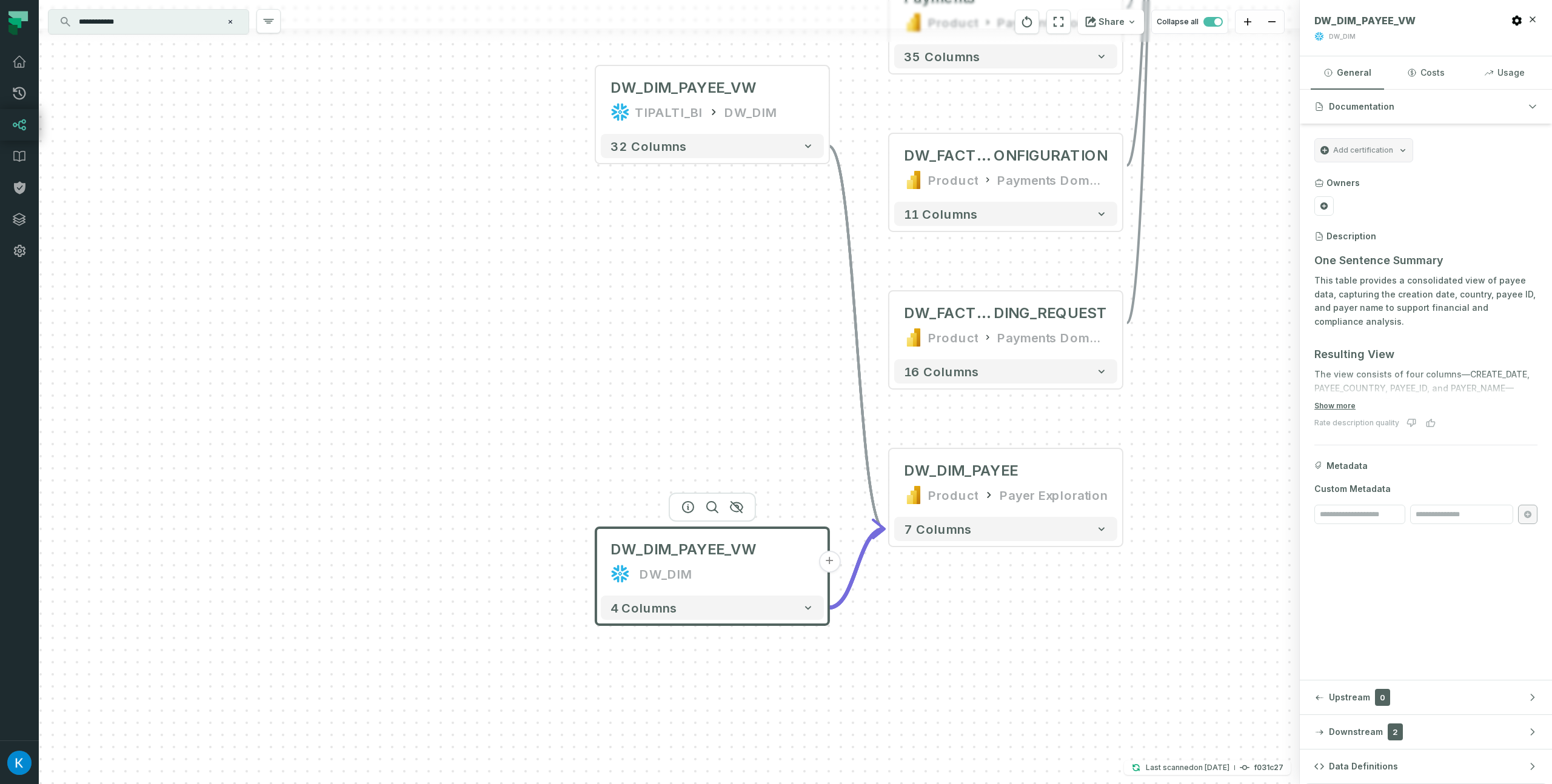
click at [828, 556] on button "+" at bounding box center [829, 562] width 22 height 22
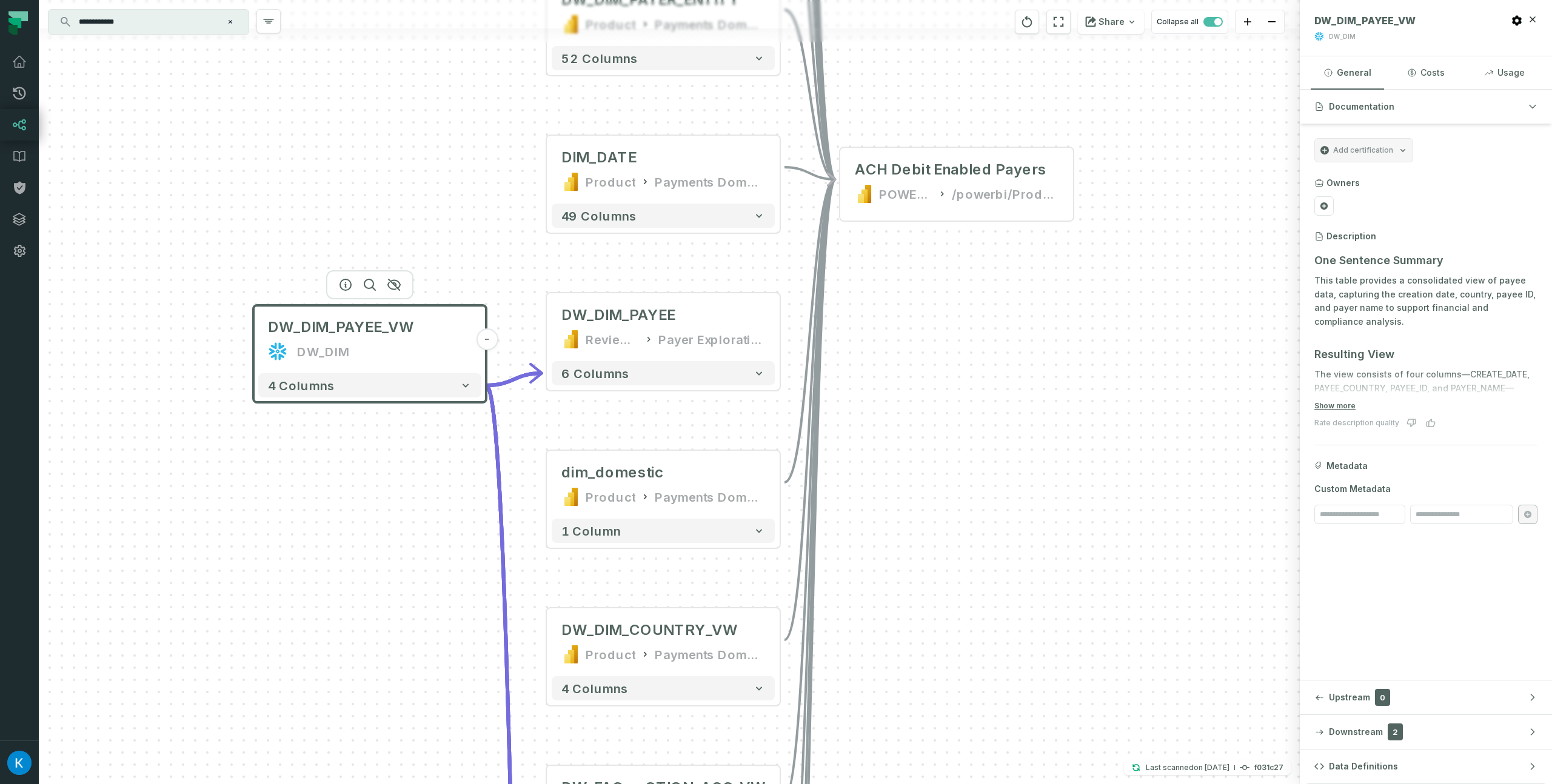
drag, startPoint x: 913, startPoint y: 583, endPoint x: 902, endPoint y: 448, distance: 135.4
click at [911, 450] on div "+ DW_DIM_PAYEE Review before production Payer Exploration 06062024 6 columns + …" at bounding box center [669, 392] width 1261 height 784
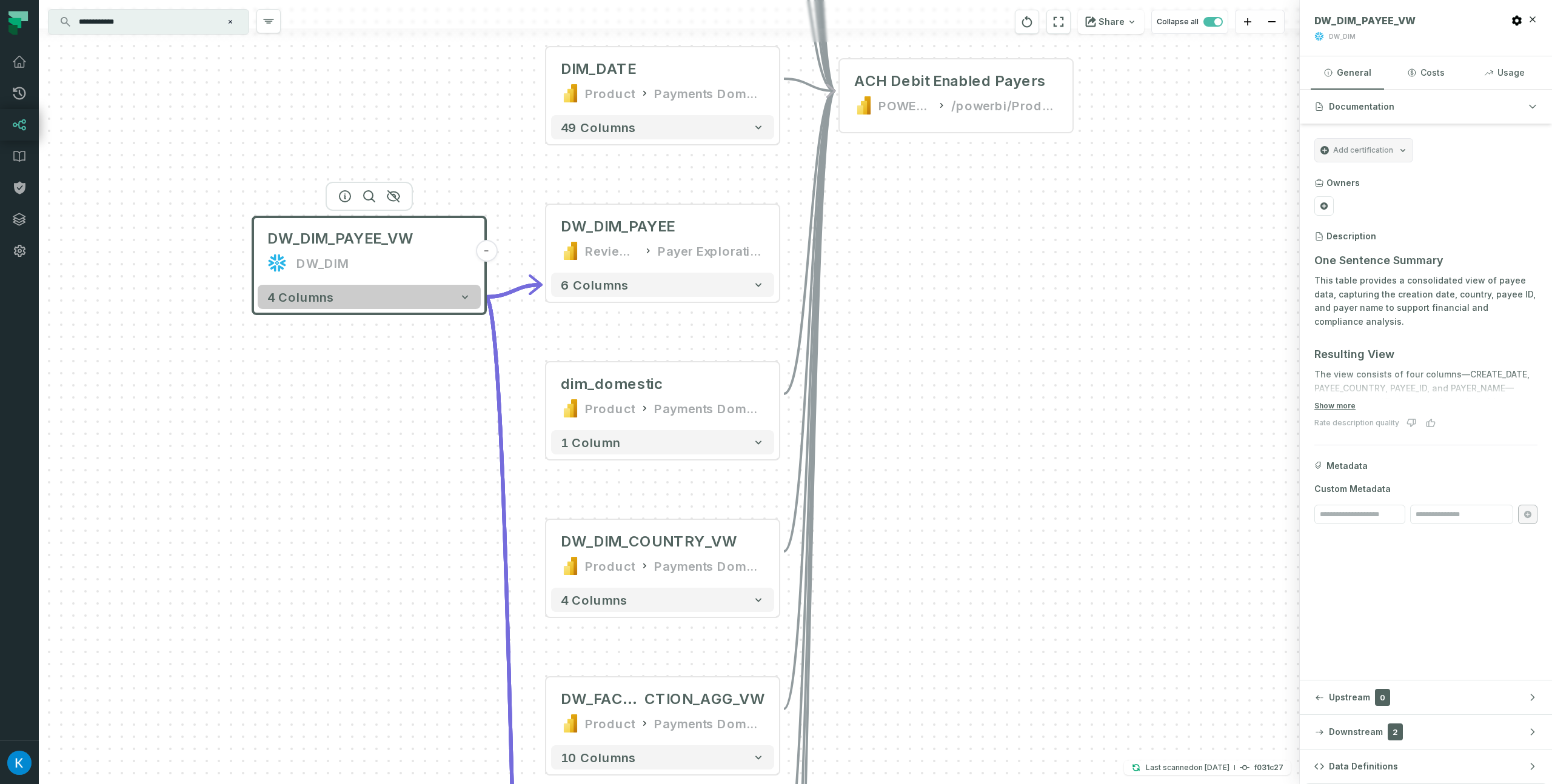
click at [435, 298] on button "4 columns" at bounding box center [369, 297] width 223 height 24
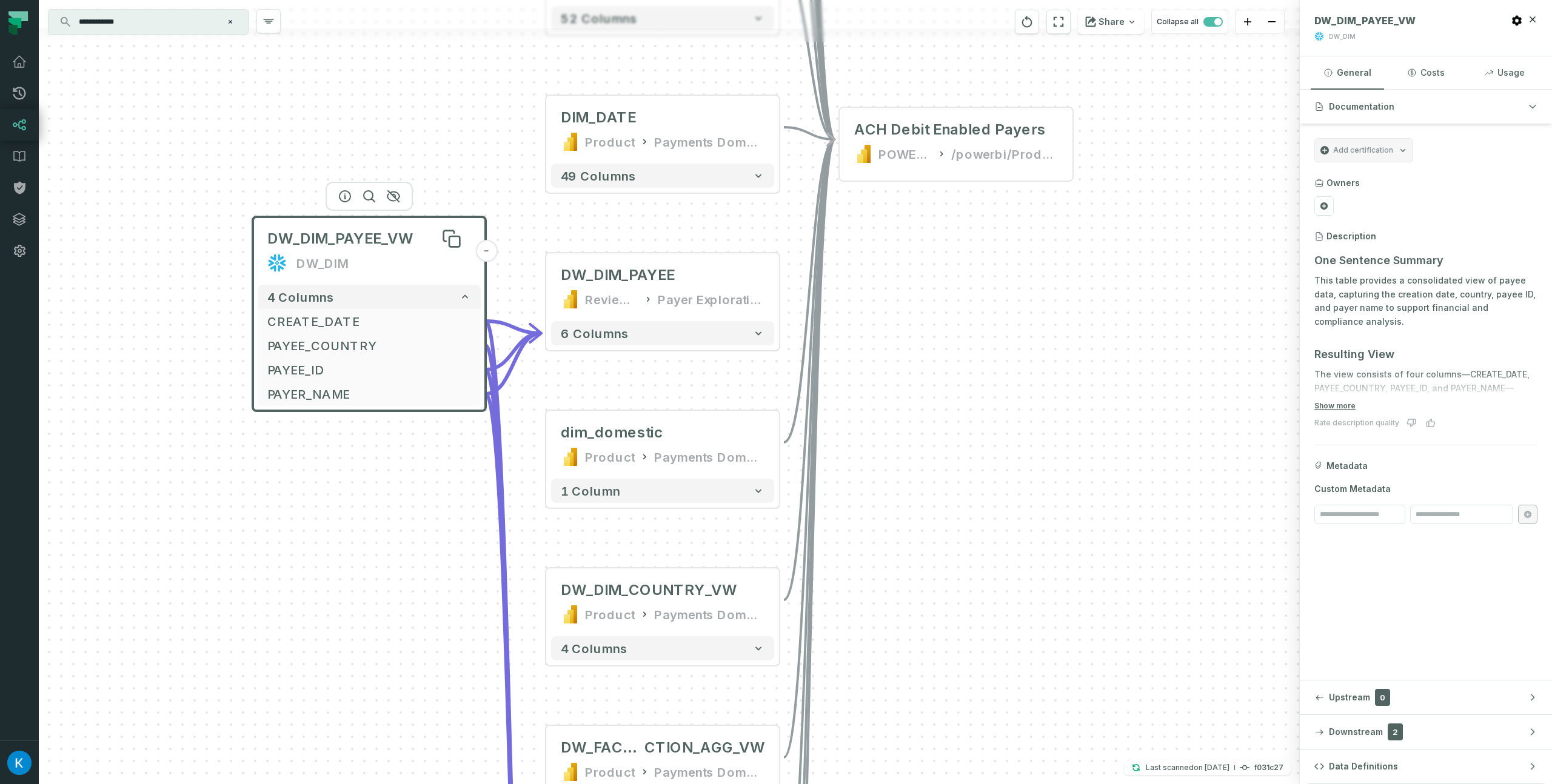
click at [375, 235] on span "DW_DIM_PAYEE_VW" at bounding box center [340, 238] width 145 height 20
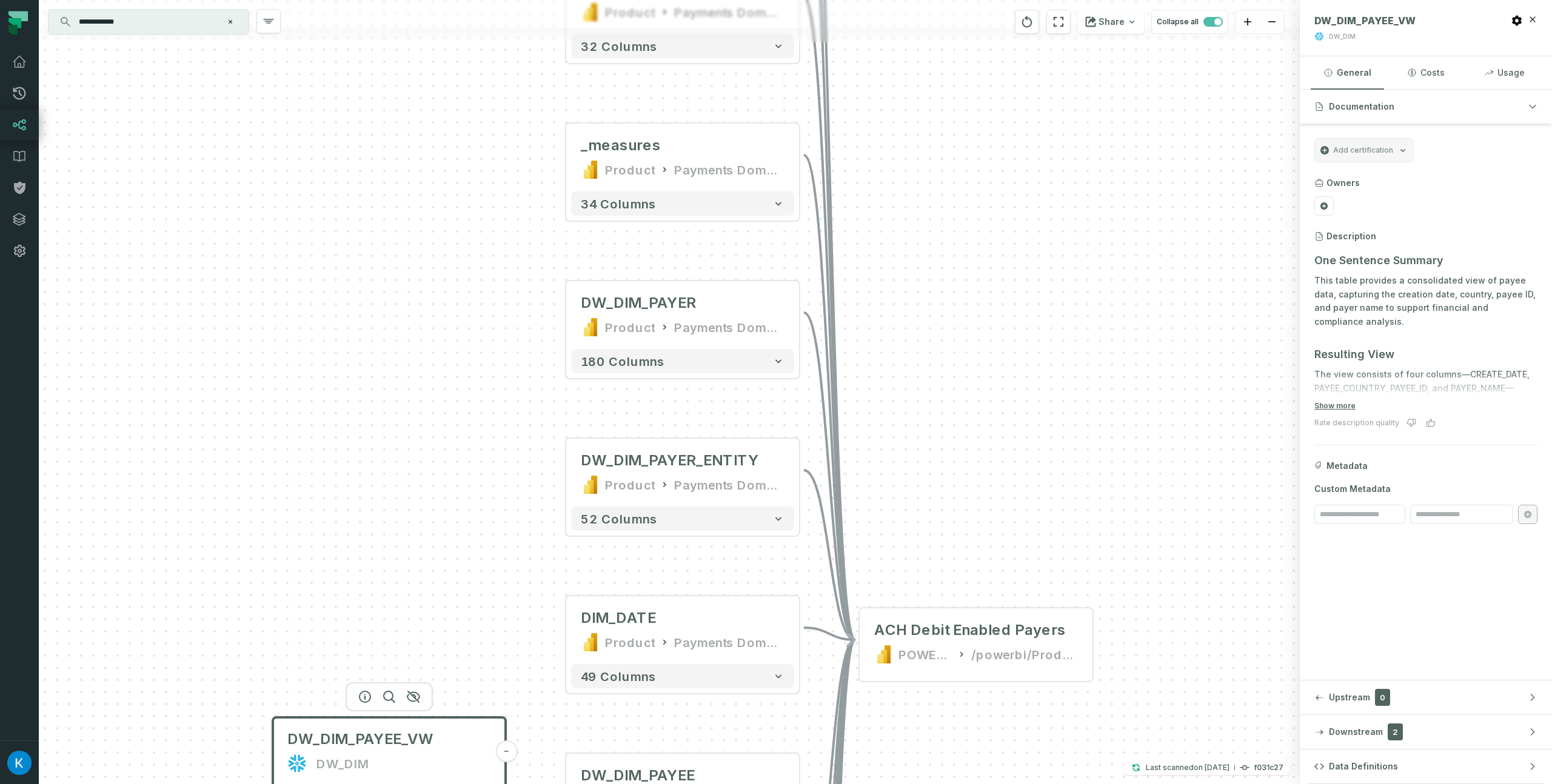
drag, startPoint x: 280, startPoint y: 173, endPoint x: 306, endPoint y: 641, distance: 468.7
click at [300, 658] on div "+ DW_DIM_PAYEE Review before production Payer Exploration 06062024 6 columns + …" at bounding box center [669, 392] width 1261 height 784
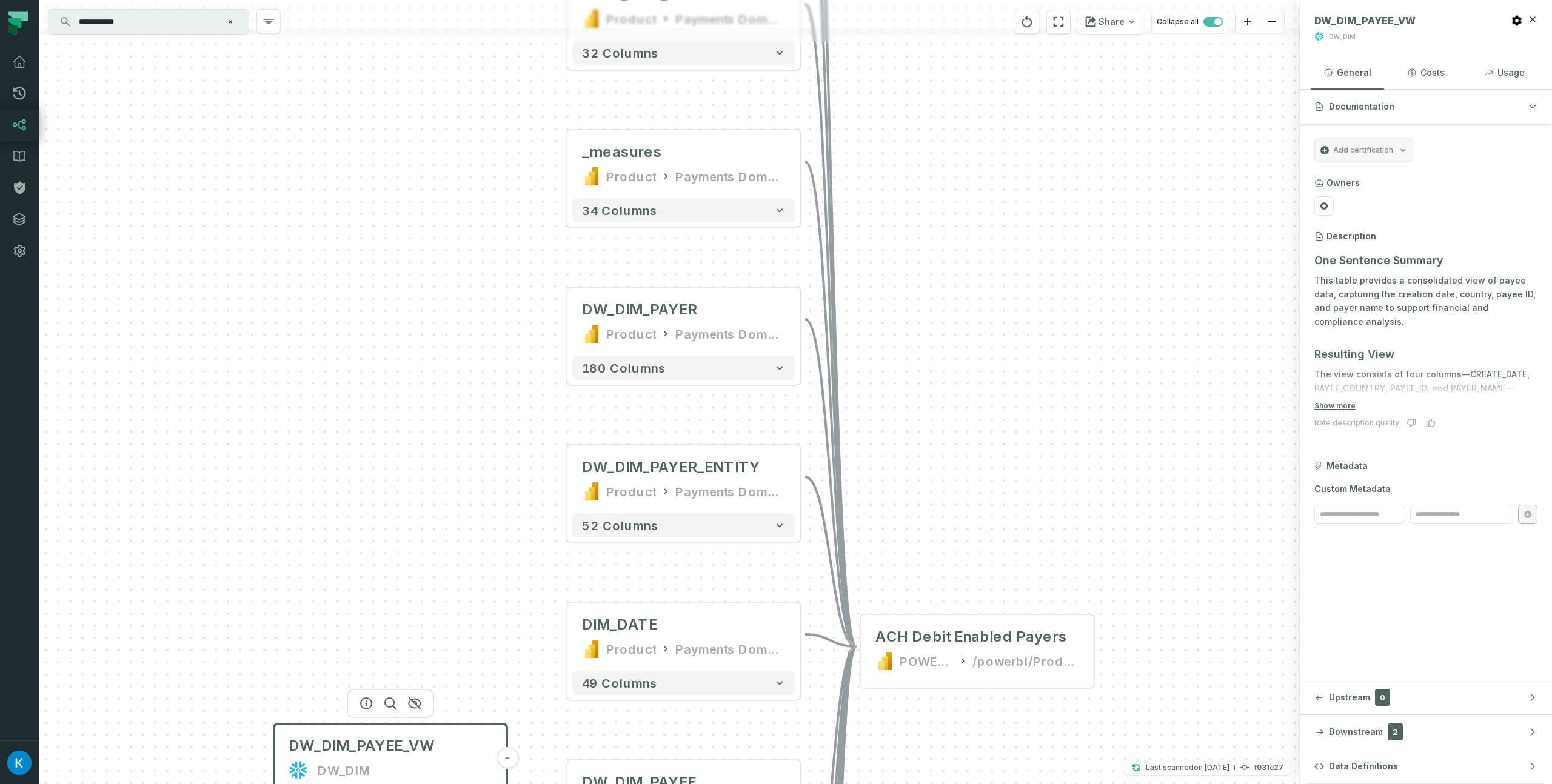
drag, startPoint x: 334, startPoint y: 361, endPoint x: 322, endPoint y: 434, distance: 74.0
click at [329, 427] on div "+ DW_DIM_PAYEE Review before production Payer Exploration 06062024 6 columns + …" at bounding box center [669, 392] width 1261 height 784
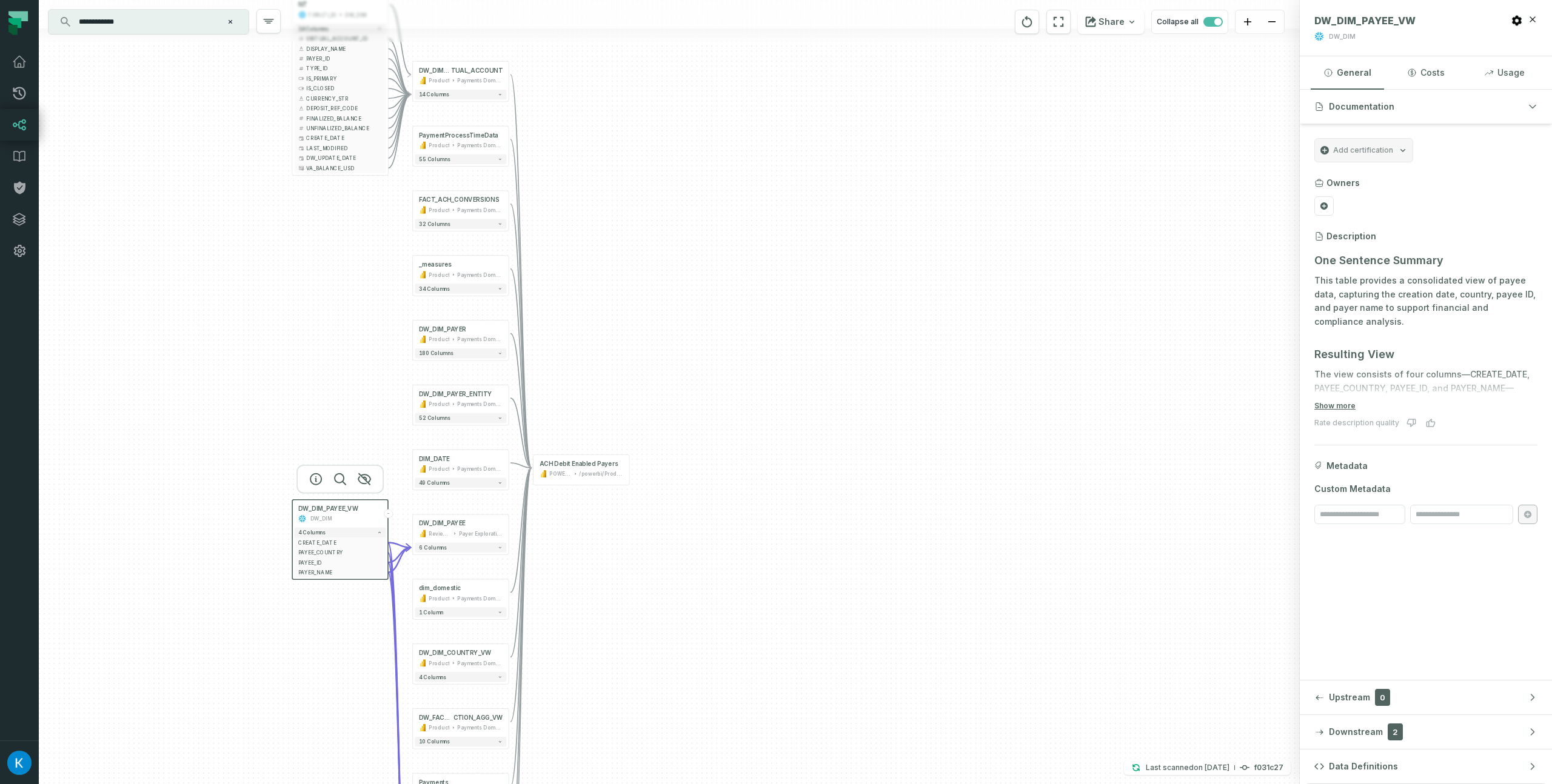
drag, startPoint x: 344, startPoint y: 484, endPoint x: 335, endPoint y: 407, distance: 77.5
click at [335, 407] on div "+ DW_DIM_PAYEE Review before production Payer Exploration 06062024 6 columns + …" at bounding box center [669, 392] width 1261 height 784
click at [1066, 321] on div "+ DW_DIM_PAYEE Review before production Payer Exploration 06062024 6 columns + …" at bounding box center [669, 392] width 1261 height 784
